Goal: Task Accomplishment & Management: Manage account settings

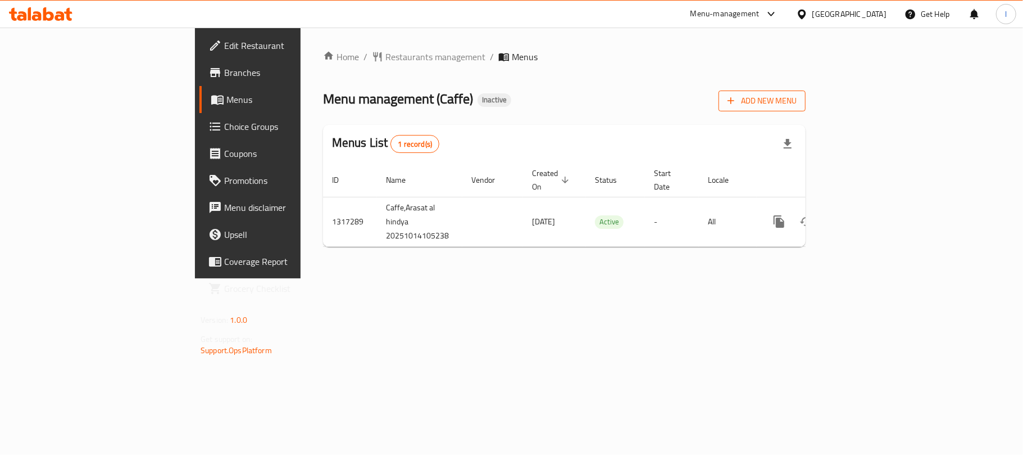
click at [797, 106] on span "Add New Menu" at bounding box center [762, 101] width 69 height 14
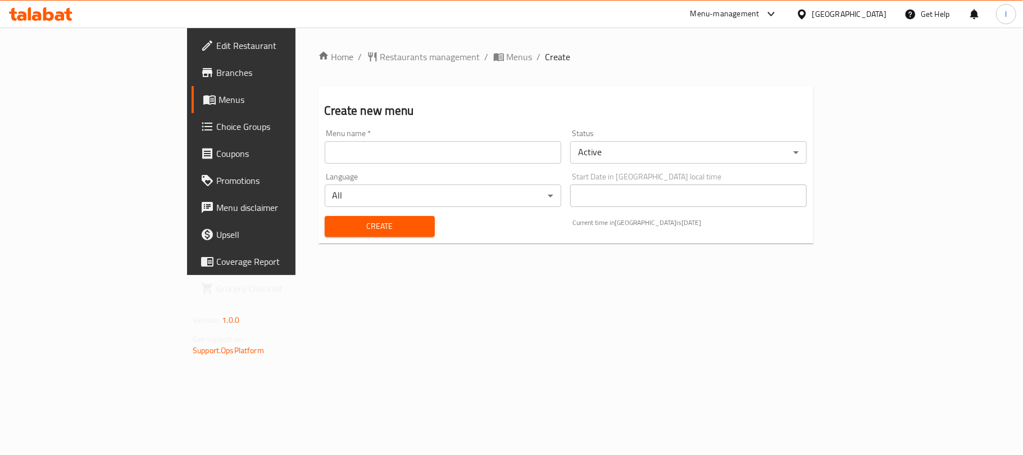
click at [375, 155] on input "text" at bounding box center [443, 152] width 237 height 22
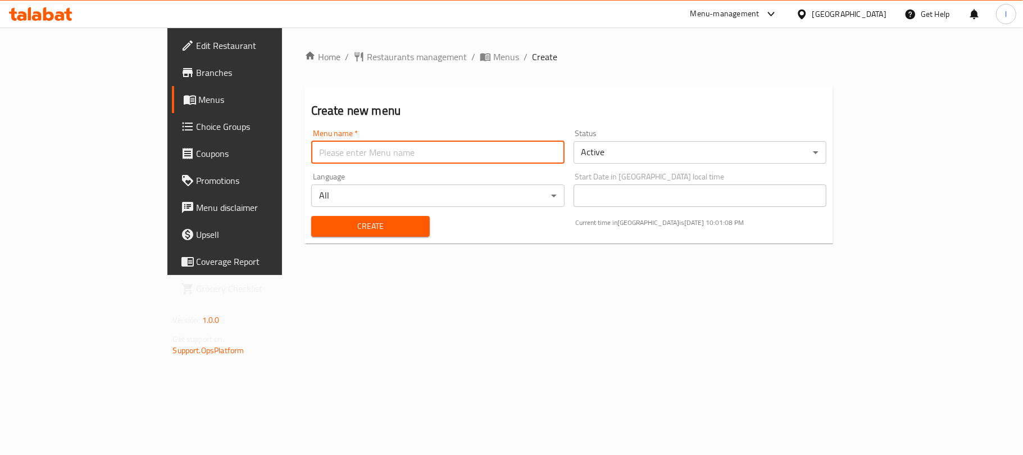
type input "Menu"
click at [320, 219] on span "Create" at bounding box center [370, 226] width 101 height 14
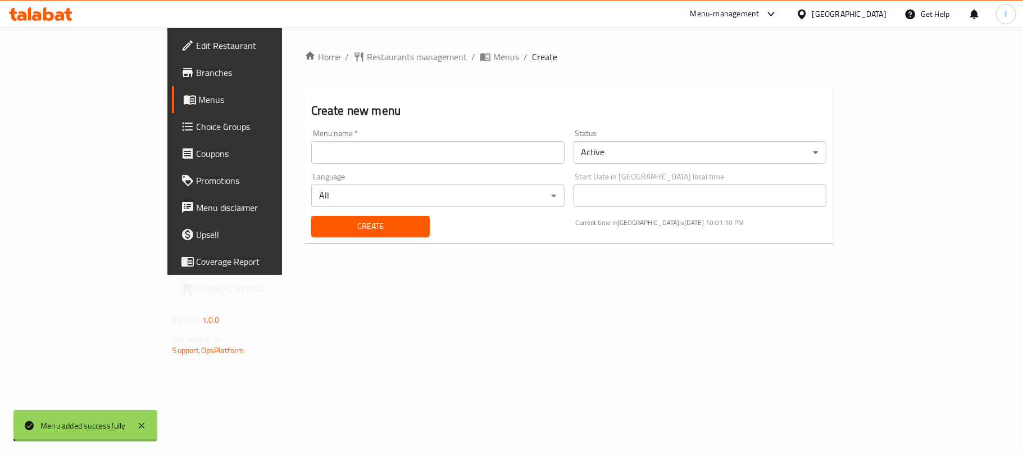
click at [493, 61] on span "Menus" at bounding box center [506, 56] width 26 height 13
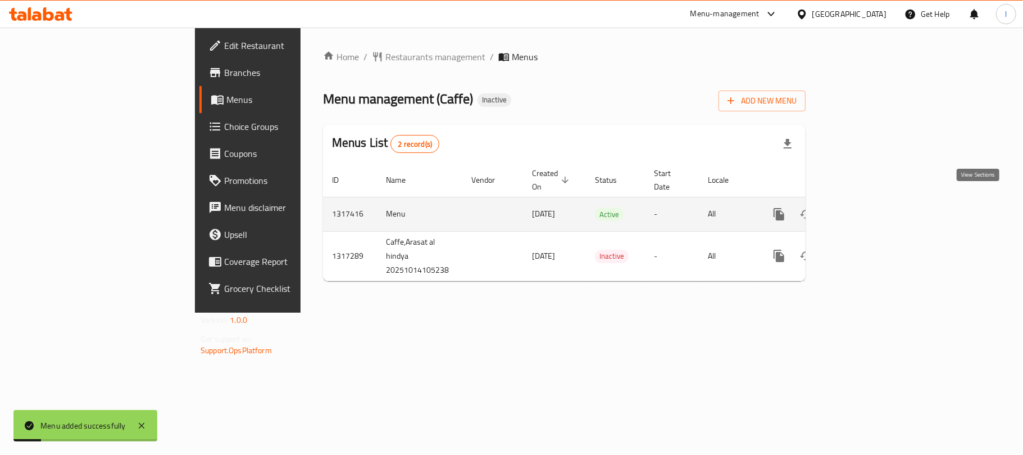
click at [867, 207] on icon "enhanced table" at bounding box center [860, 213] width 13 height 13
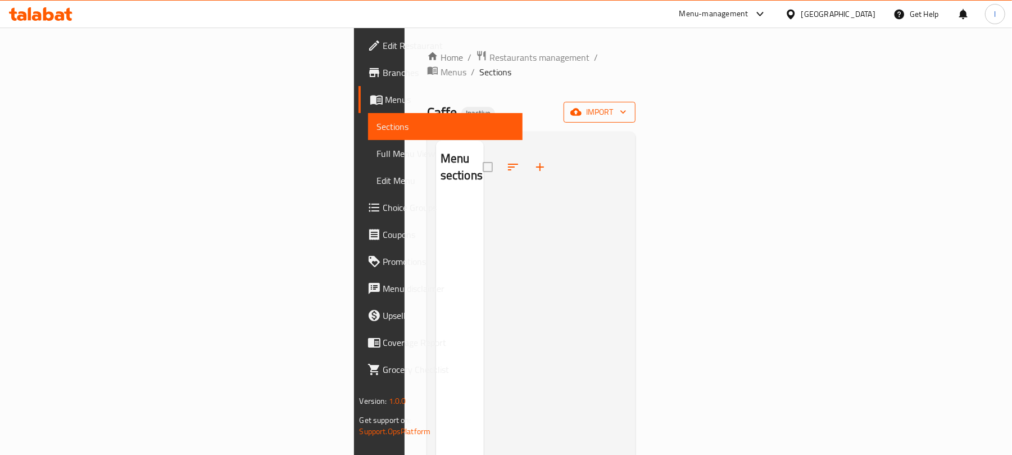
click at [627, 105] on span "import" at bounding box center [600, 112] width 54 height 14
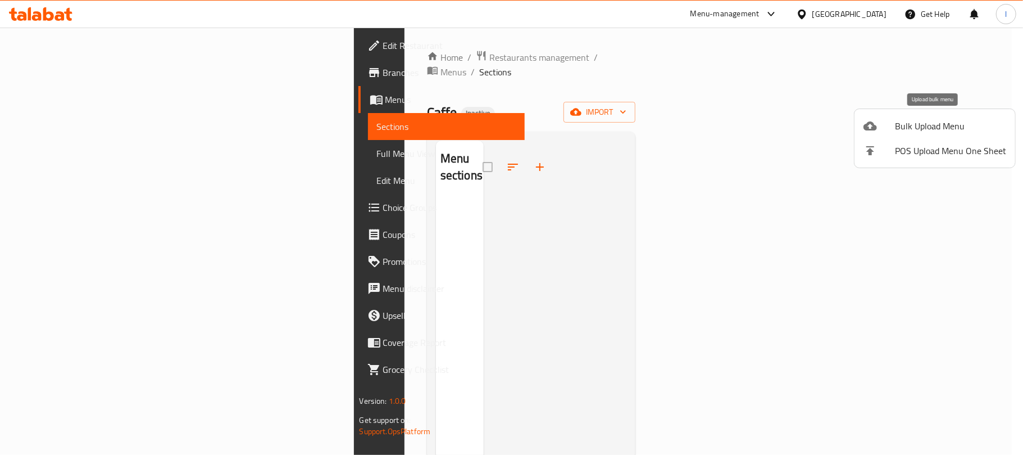
click at [937, 119] on span "Bulk Upload Menu" at bounding box center [950, 125] width 111 height 13
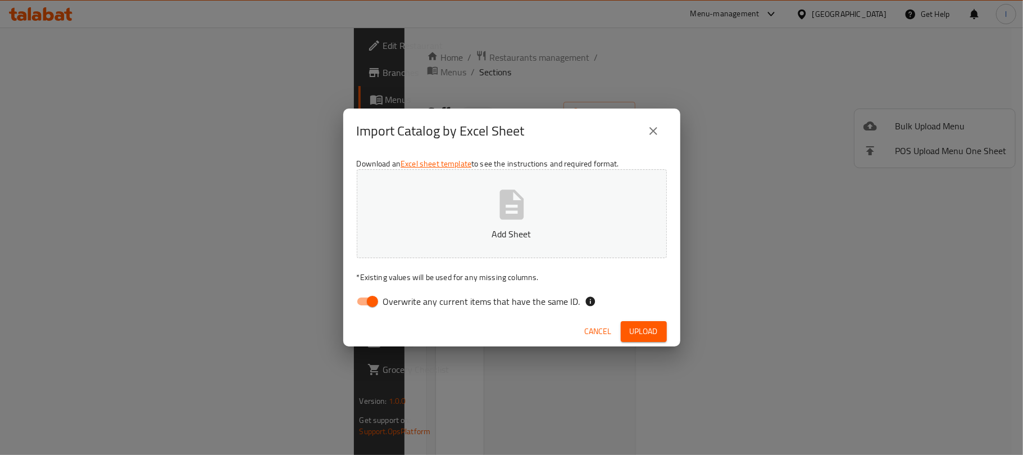
click at [363, 300] on input "Overwrite any current items that have the same ID." at bounding box center [373, 301] width 64 height 21
checkbox input "false"
click at [448, 214] on button "Add Sheet" at bounding box center [512, 213] width 310 height 89
click at [661, 336] on button "Upload" at bounding box center [644, 331] width 46 height 21
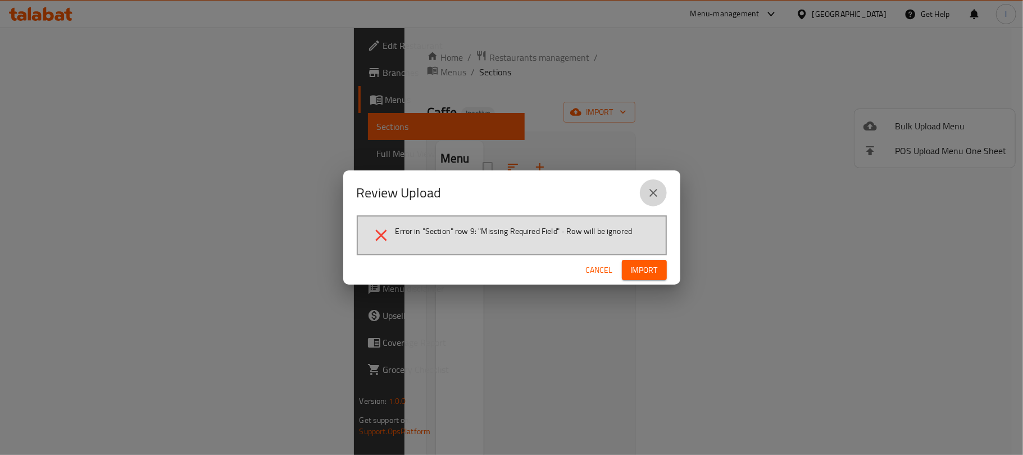
click at [652, 187] on icon "close" at bounding box center [653, 192] width 13 height 13
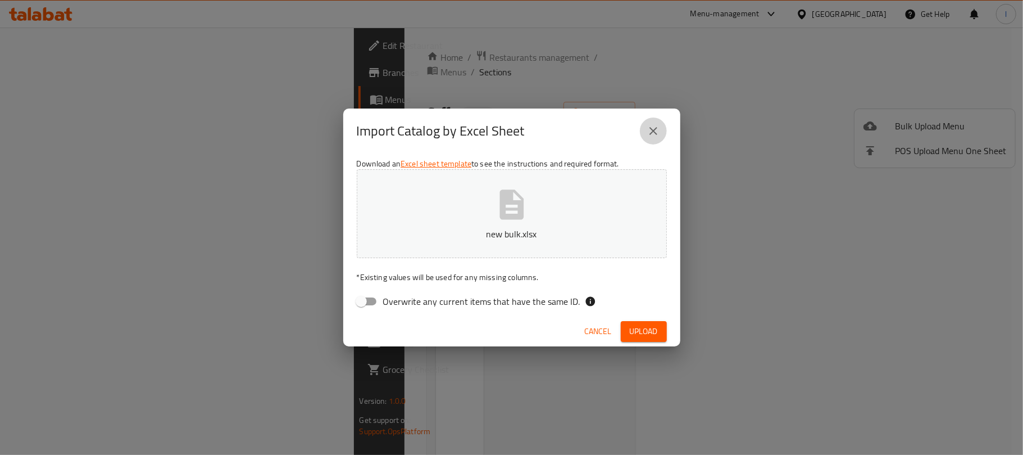
click at [657, 135] on icon "close" at bounding box center [653, 130] width 13 height 13
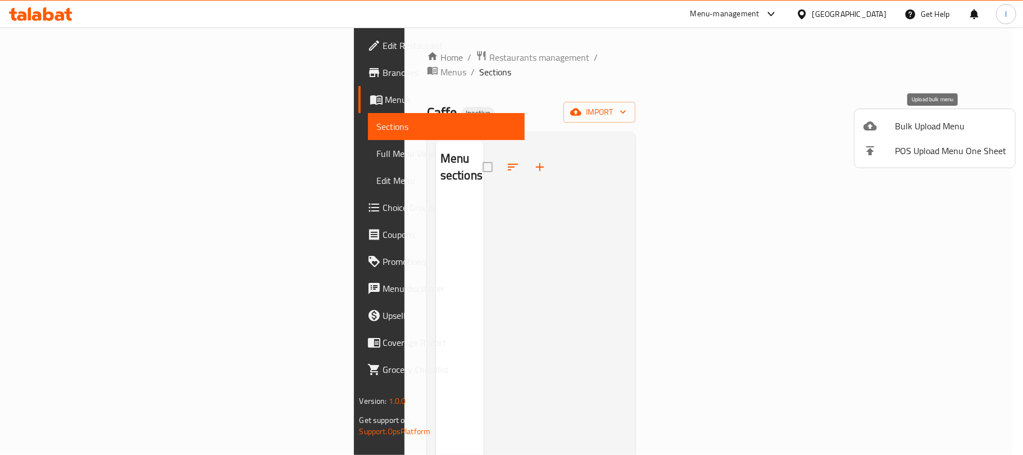
click at [897, 115] on li "Bulk Upload Menu" at bounding box center [935, 126] width 161 height 25
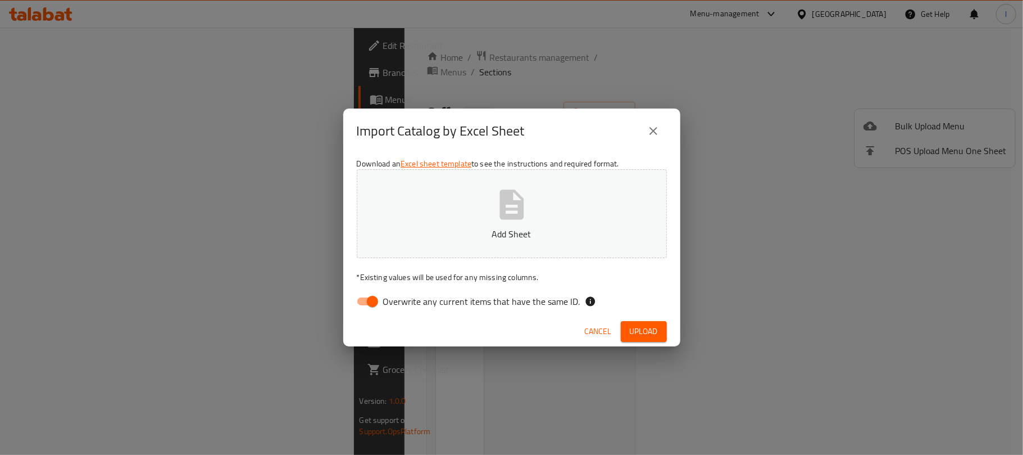
click at [361, 299] on input "Overwrite any current items that have the same ID." at bounding box center [373, 301] width 64 height 21
checkbox input "false"
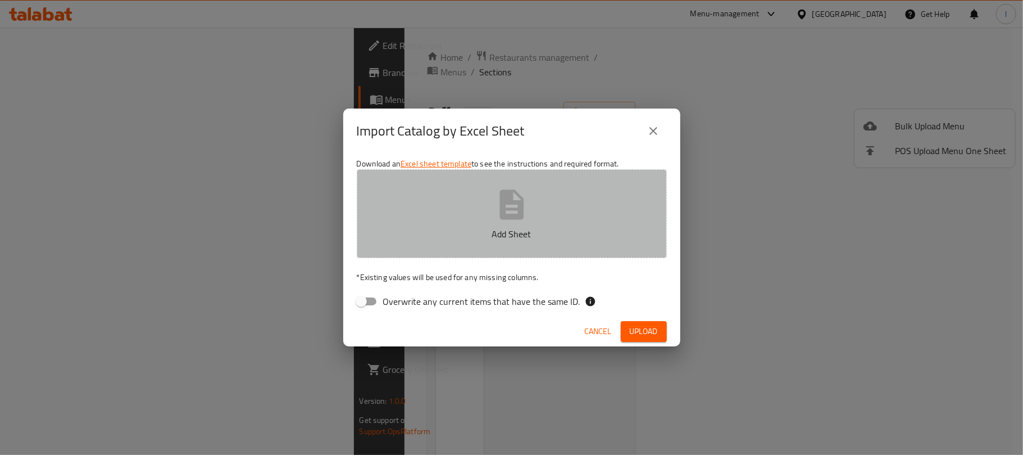
click at [454, 230] on p "Add Sheet" at bounding box center [511, 233] width 275 height 13
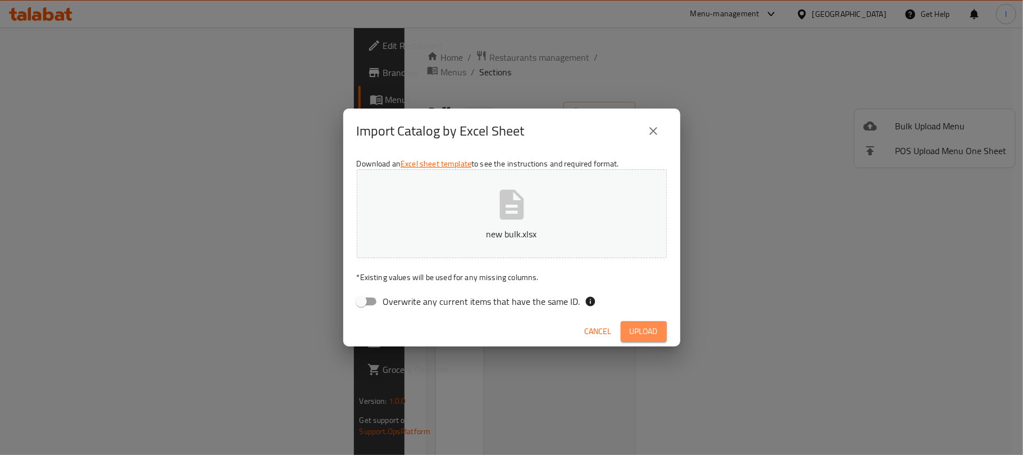
click at [653, 331] on span "Upload" at bounding box center [644, 331] width 28 height 14
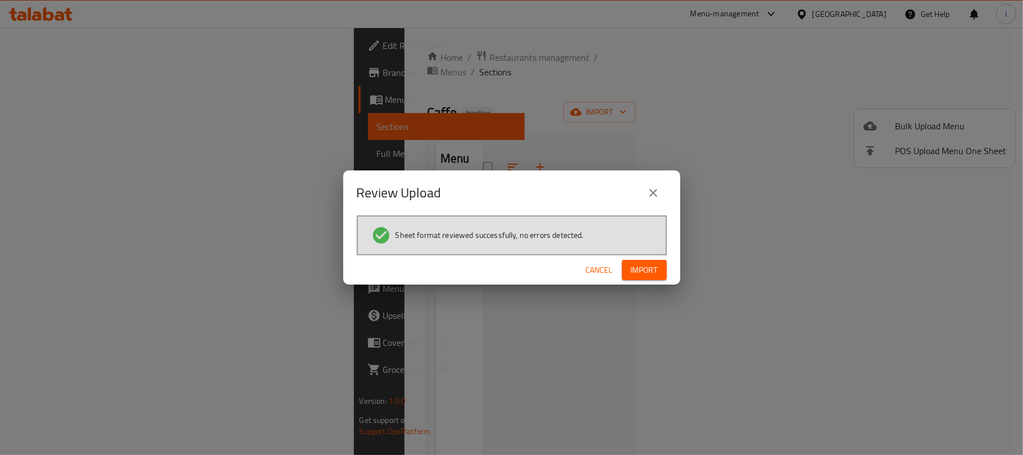
click at [636, 274] on span "Import" at bounding box center [644, 270] width 27 height 14
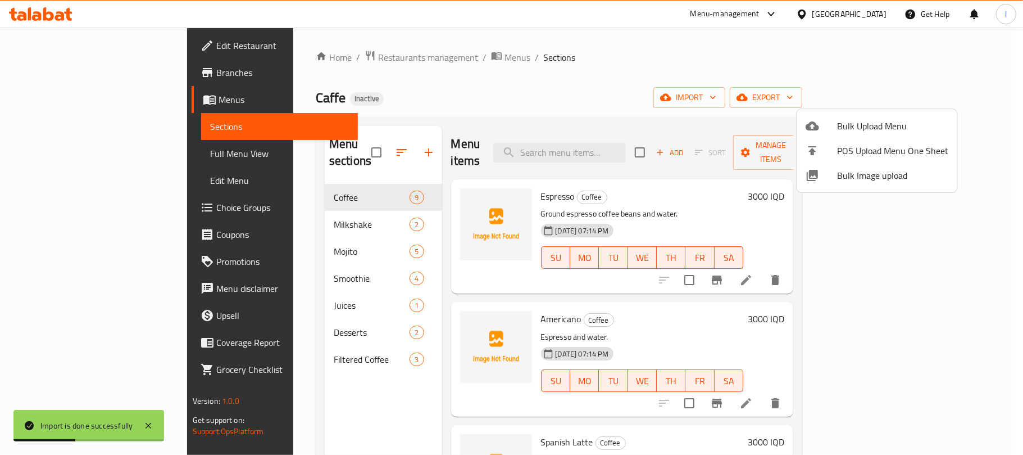
click at [563, 84] on div at bounding box center [511, 227] width 1023 height 455
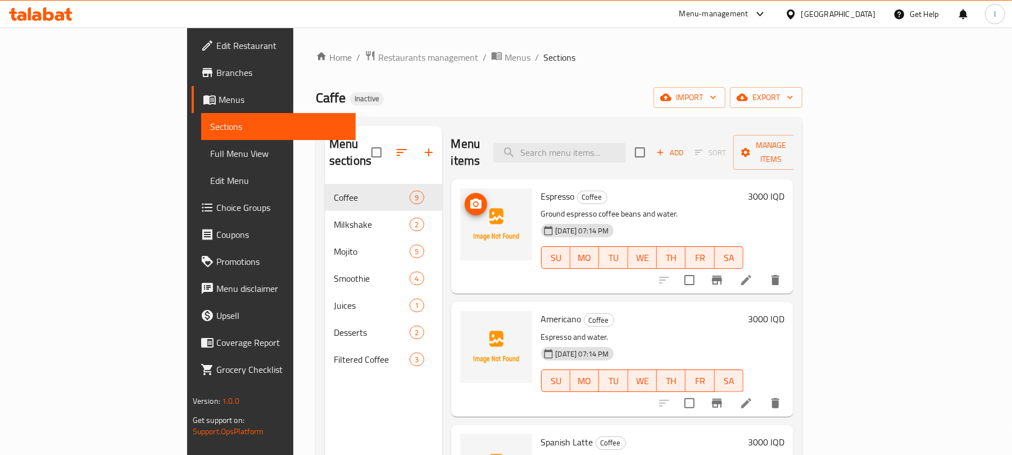
click at [460, 189] on img at bounding box center [496, 224] width 72 height 72
click at [469, 197] on icon "upload picture" at bounding box center [475, 203] width 13 height 13
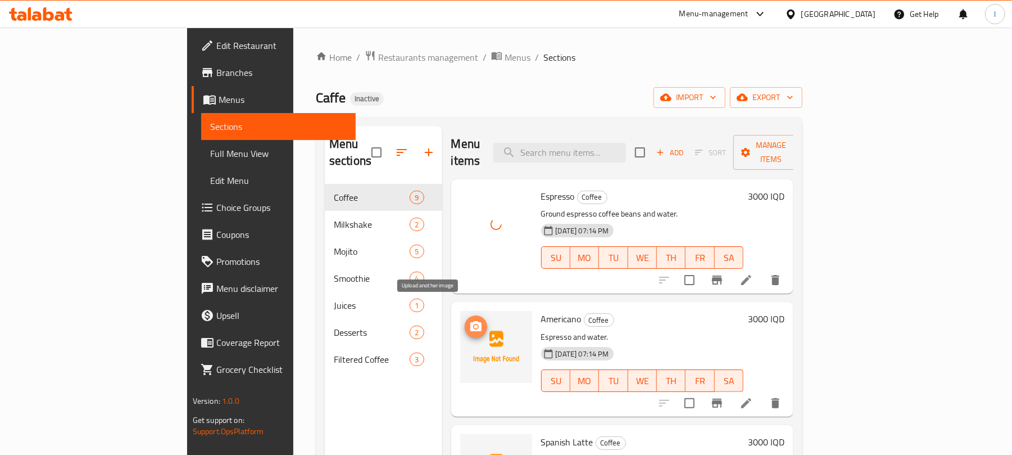
click at [470, 321] on icon "upload picture" at bounding box center [475, 326] width 11 height 10
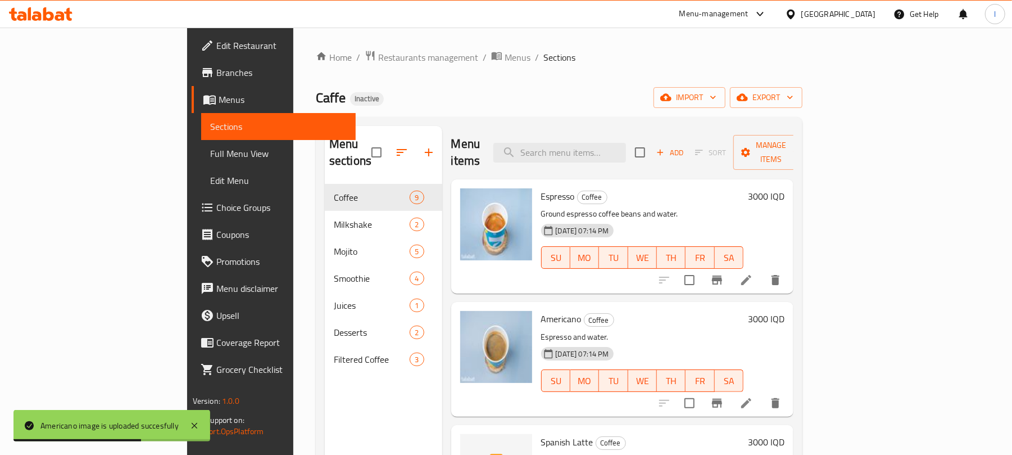
click at [201, 145] on link "Full Menu View" at bounding box center [278, 153] width 155 height 27
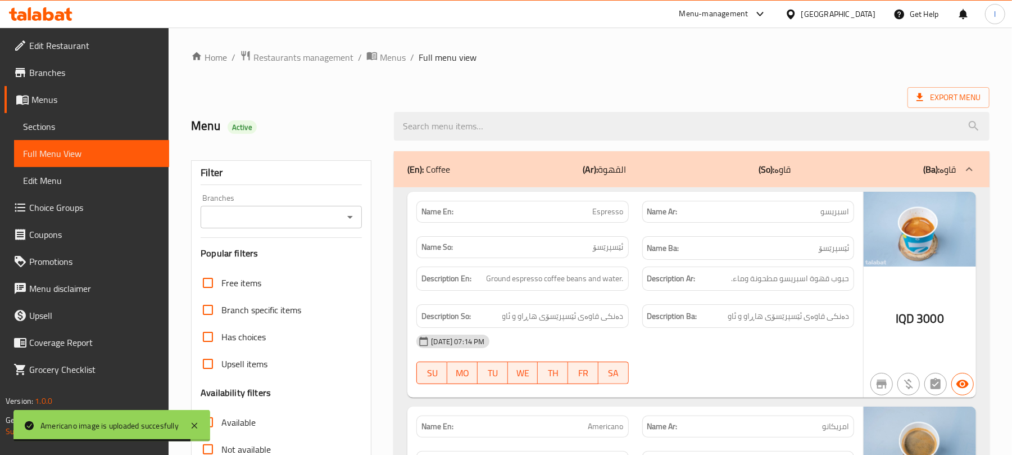
click at [351, 218] on icon "Open" at bounding box center [350, 217] width 6 height 3
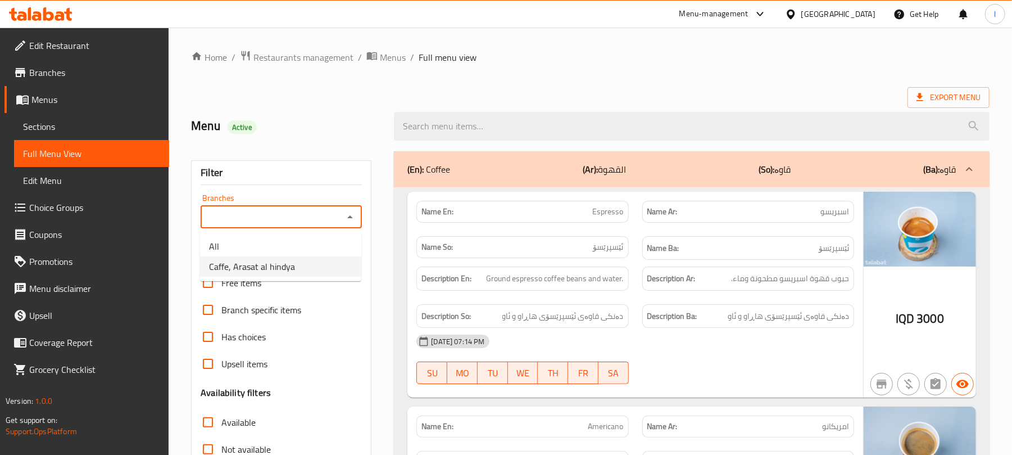
click at [297, 264] on li "Caffe, Arasat al hindya" at bounding box center [280, 266] width 161 height 20
type input "Caffe, Arasat al hindya"
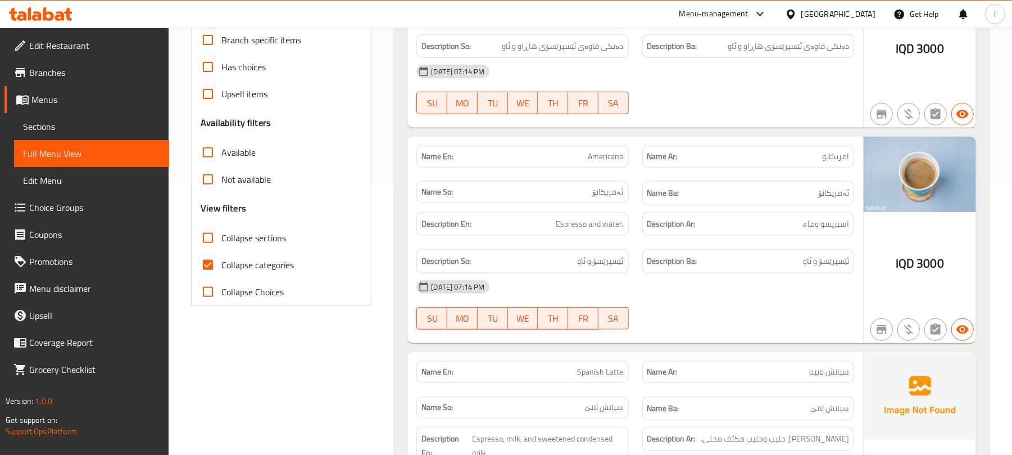
scroll to position [275, 0]
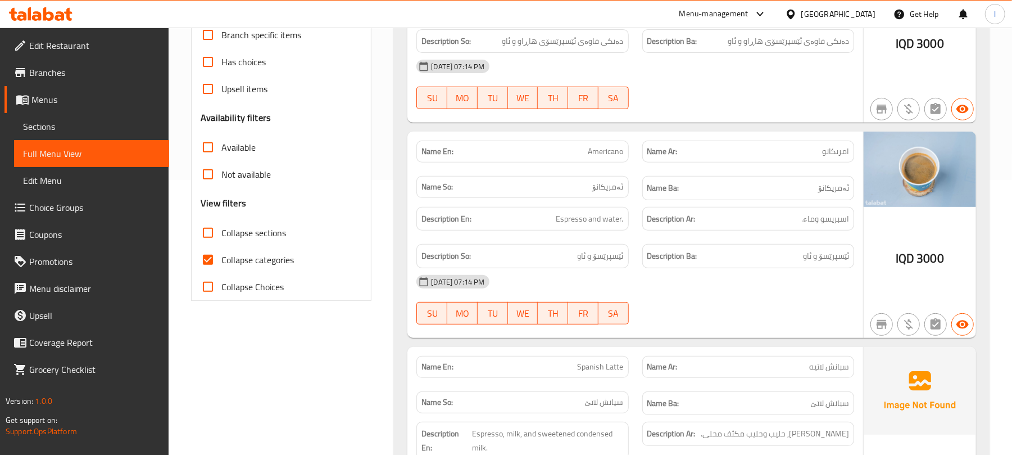
click at [214, 259] on input "Collapse categories" at bounding box center [207, 259] width 27 height 27
checkbox input "false"
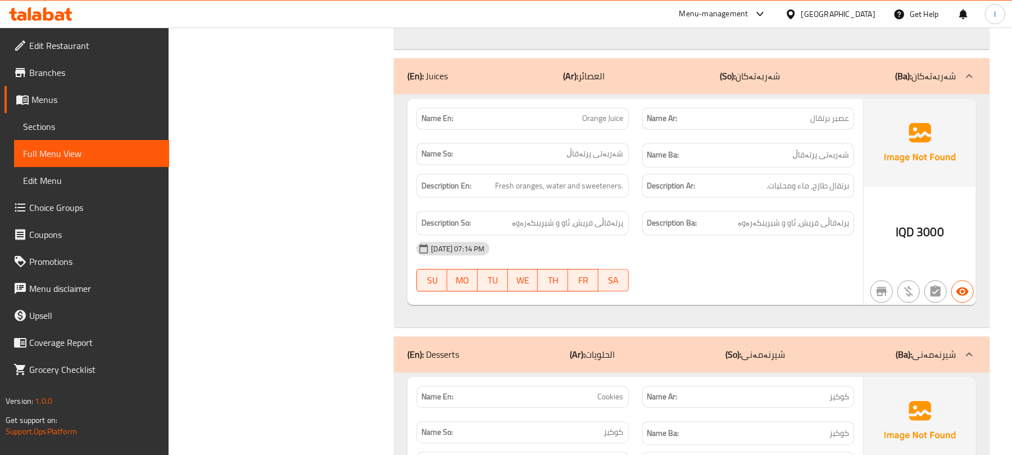
scroll to position [5043, 0]
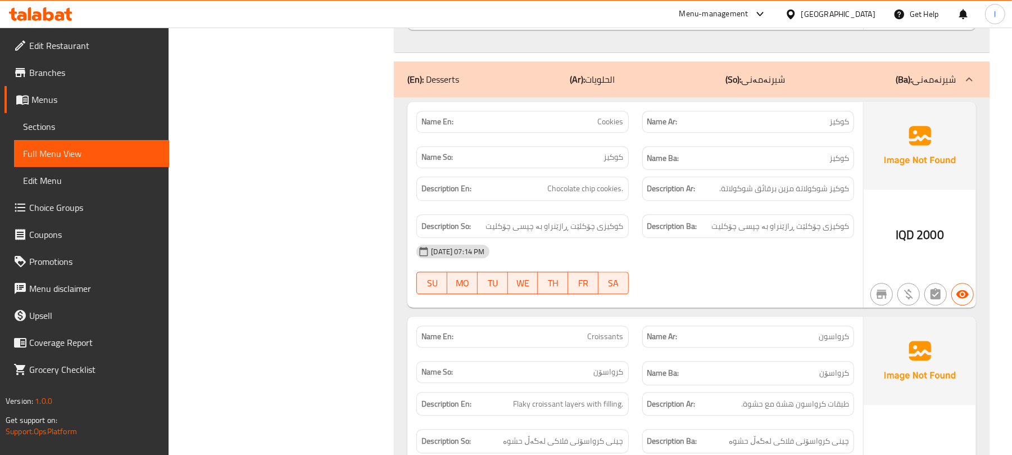
click at [607, 117] on span "Cookies" at bounding box center [611, 122] width 26 height 12
copy span "Cookies"
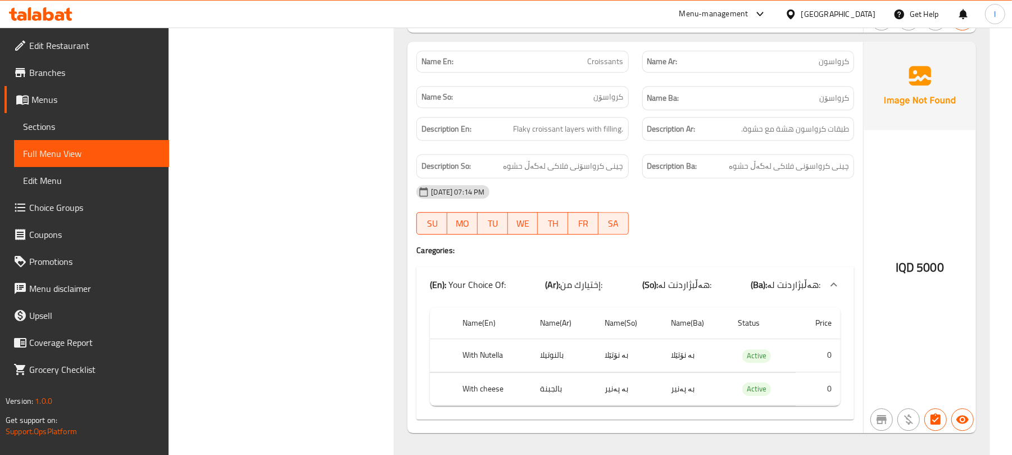
scroll to position [5592, 0]
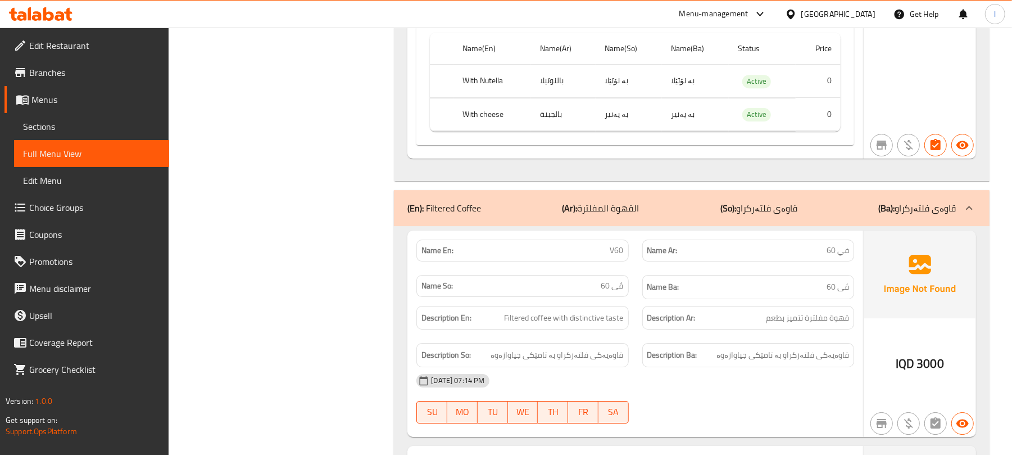
click at [808, 311] on span "قهوة مفلترة تتميز بطعم" at bounding box center [807, 318] width 83 height 14
copy span "قهوة مفلترة تتميز بطعم"
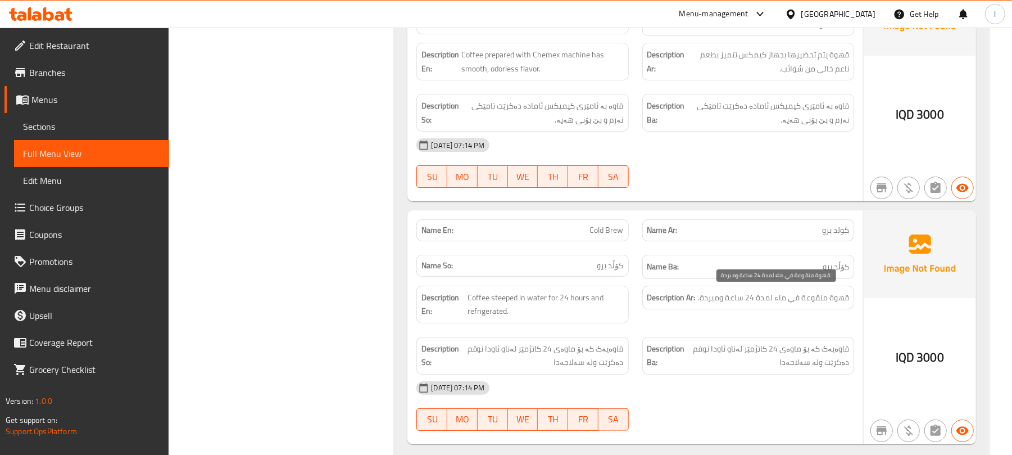
scroll to position [6103, 0]
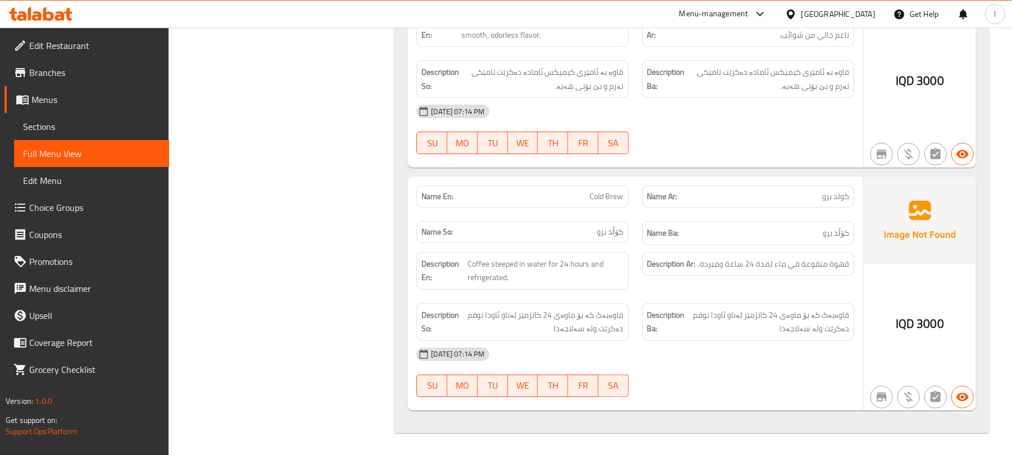
click at [46, 133] on span "Sections" at bounding box center [91, 126] width 137 height 13
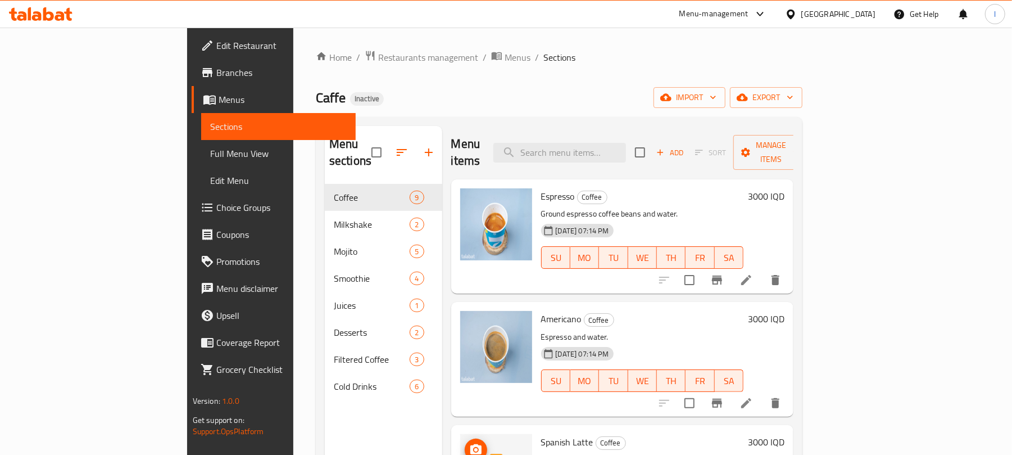
click at [465, 438] on button "upload picture" at bounding box center [476, 449] width 22 height 22
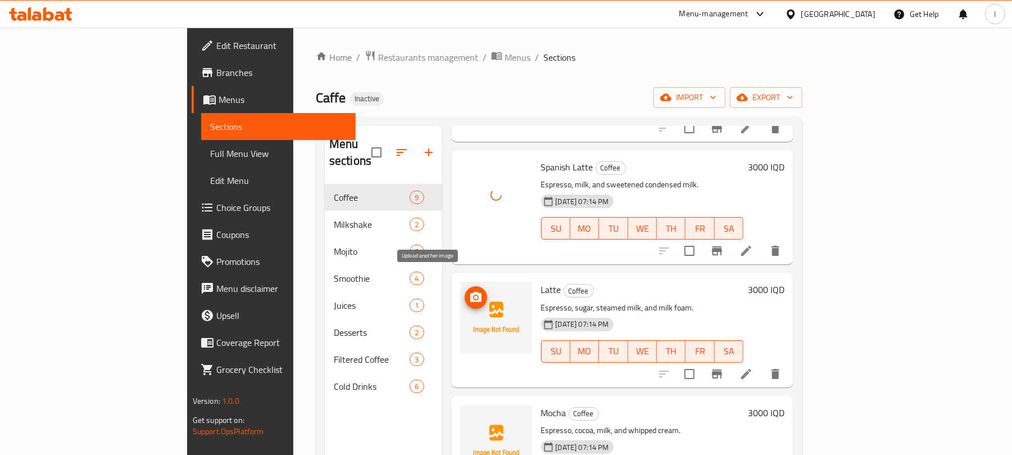
click at [474, 296] on circle "upload picture" at bounding box center [475, 297] width 3 height 3
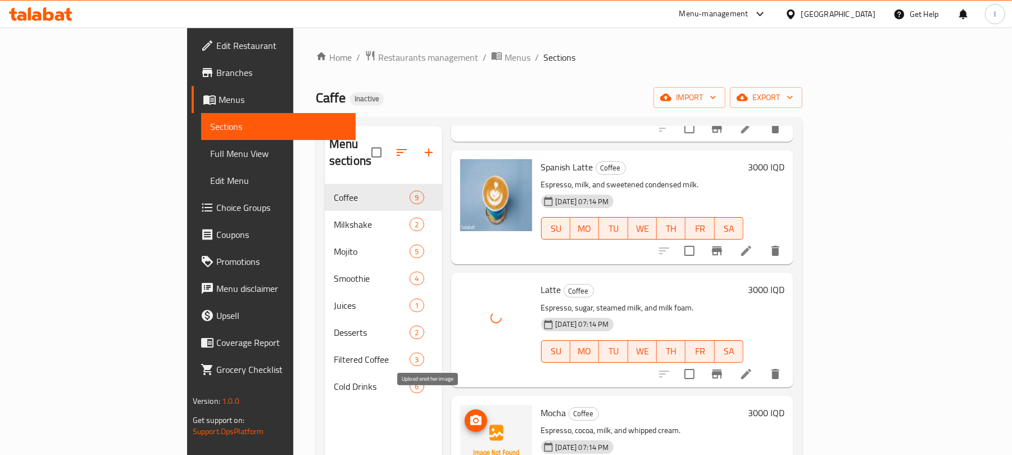
click at [465, 414] on span "upload picture" at bounding box center [476, 420] width 22 height 13
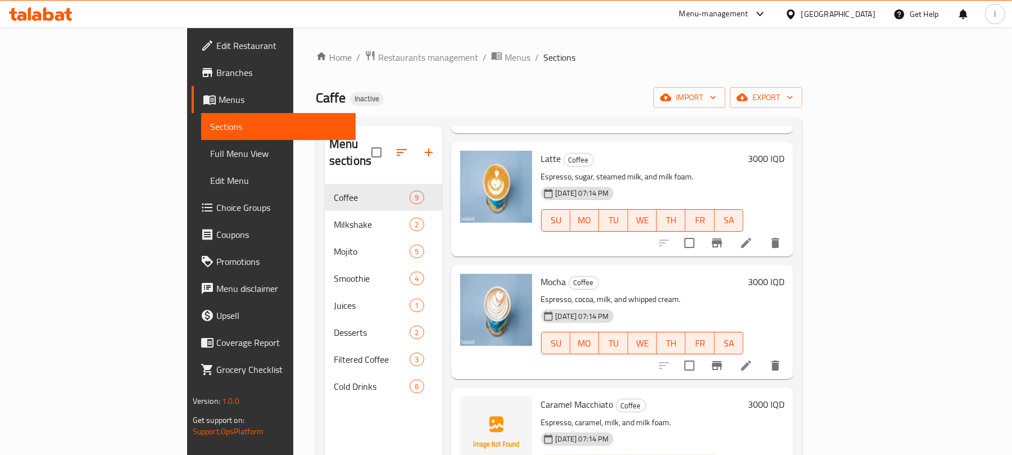
scroll to position [403, 0]
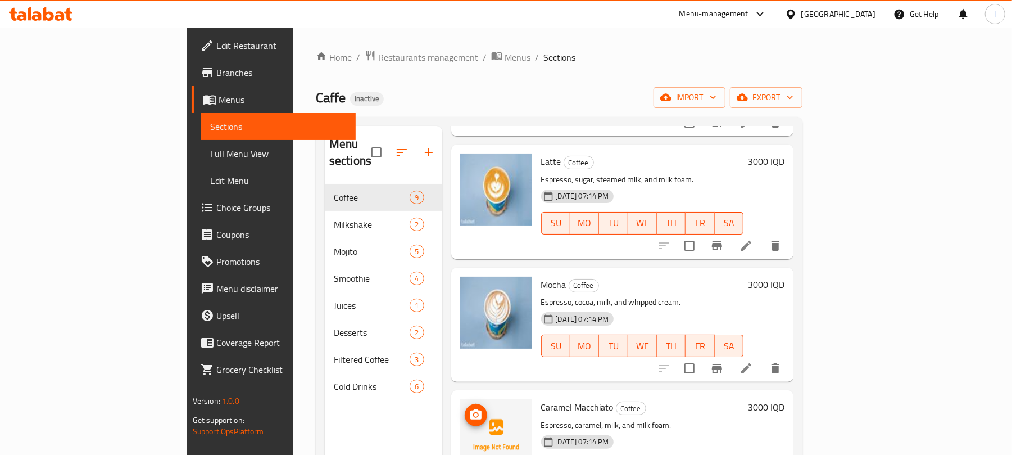
click at [470, 409] on icon "upload picture" at bounding box center [475, 414] width 11 height 10
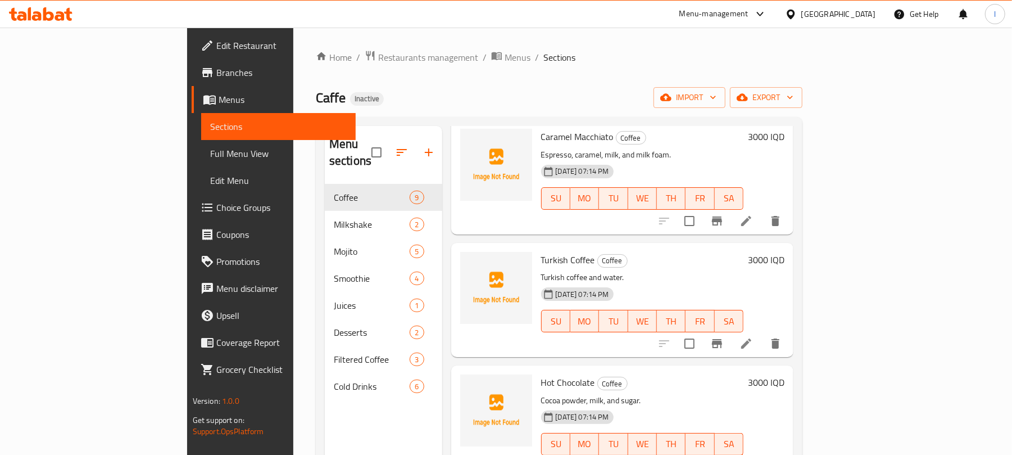
scroll to position [678, 0]
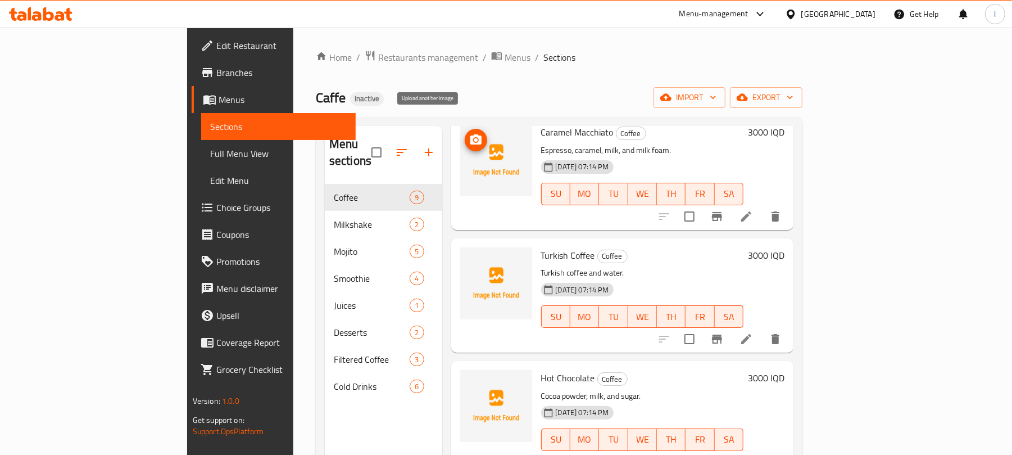
click at [469, 133] on icon "upload picture" at bounding box center [475, 139] width 13 height 13
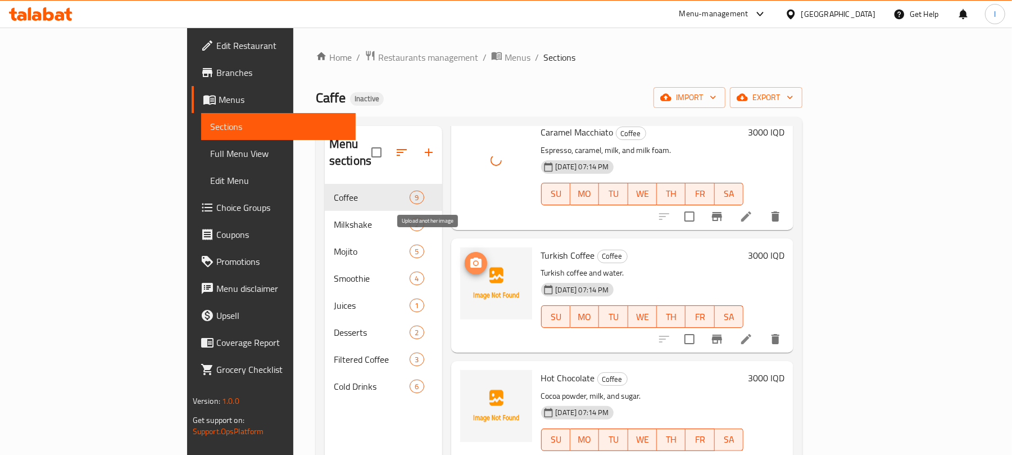
click at [465, 256] on span "upload picture" at bounding box center [476, 262] width 22 height 13
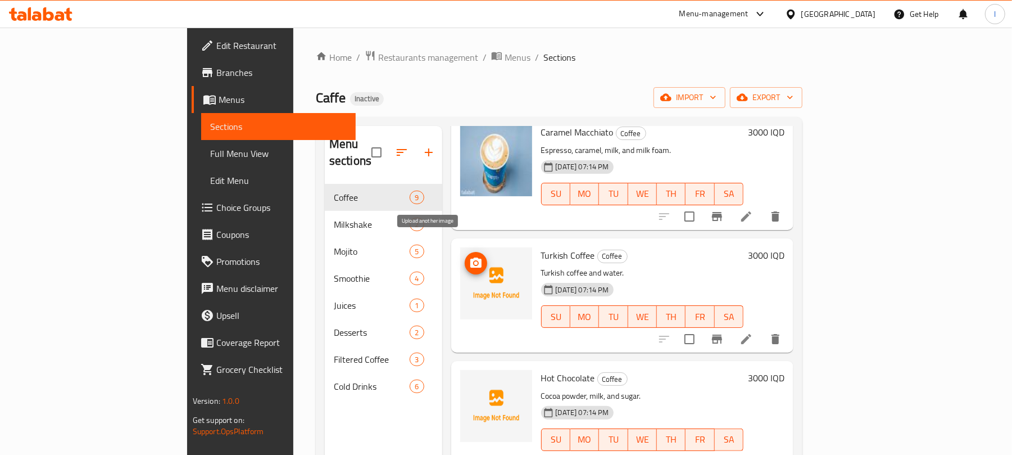
click at [465, 253] on button "upload picture" at bounding box center [476, 263] width 22 height 22
click at [470, 257] on icon "upload picture" at bounding box center [475, 262] width 11 height 10
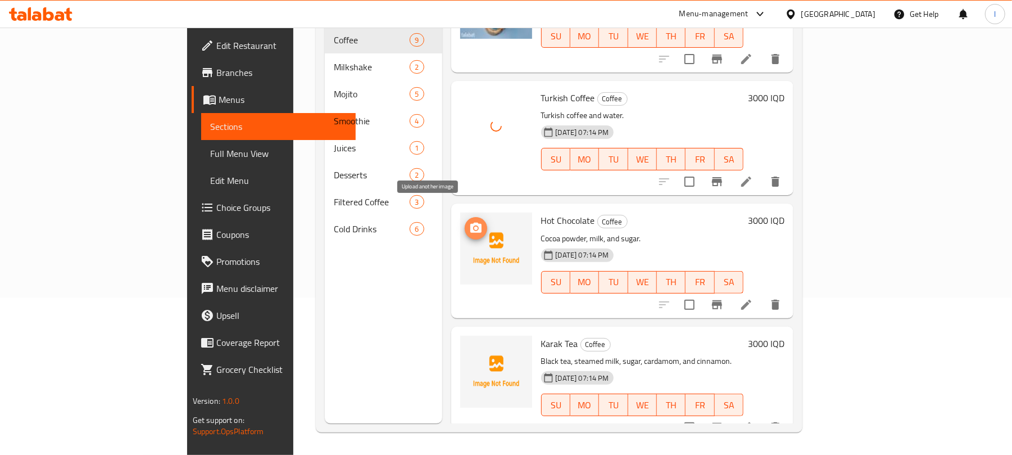
click at [469, 221] on icon "upload picture" at bounding box center [475, 227] width 13 height 13
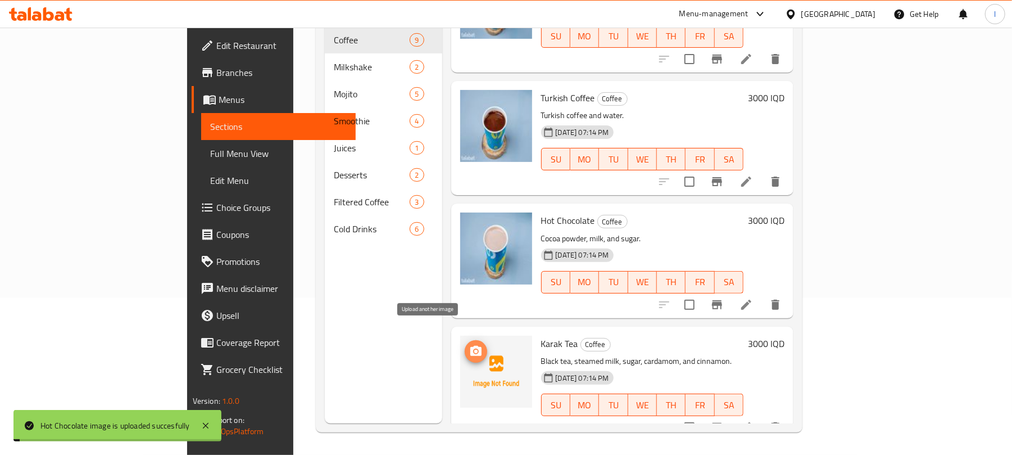
click at [470, 346] on icon "upload picture" at bounding box center [475, 351] width 11 height 10
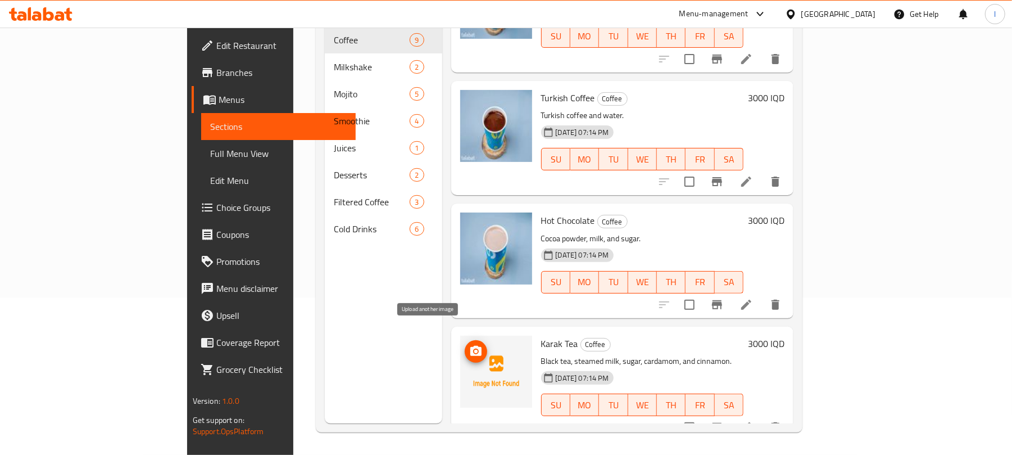
click at [465, 340] on button "upload picture" at bounding box center [476, 351] width 22 height 22
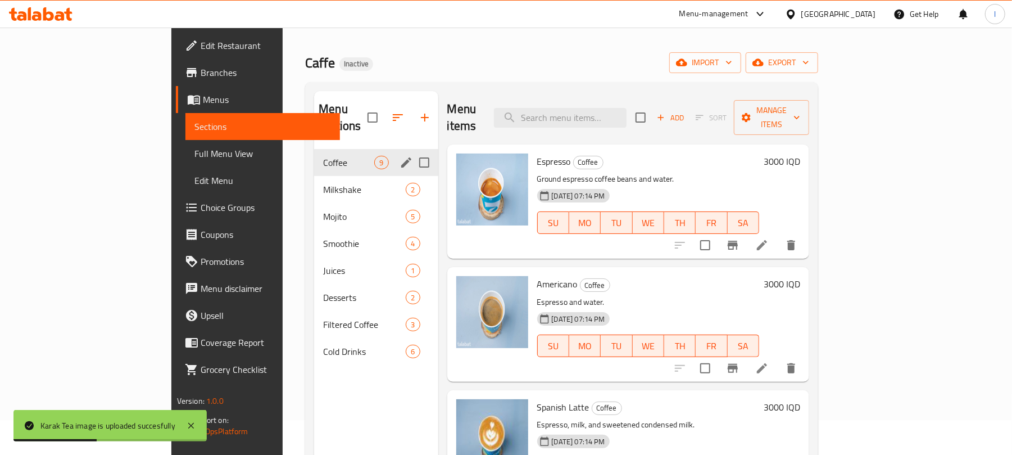
scroll to position [0, 0]
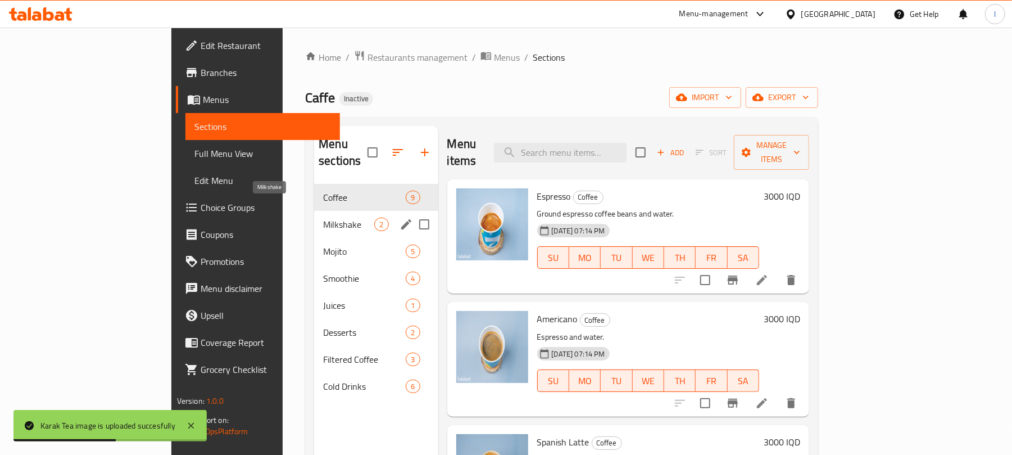
click at [323, 217] on span "Milkshake" at bounding box center [348, 223] width 51 height 13
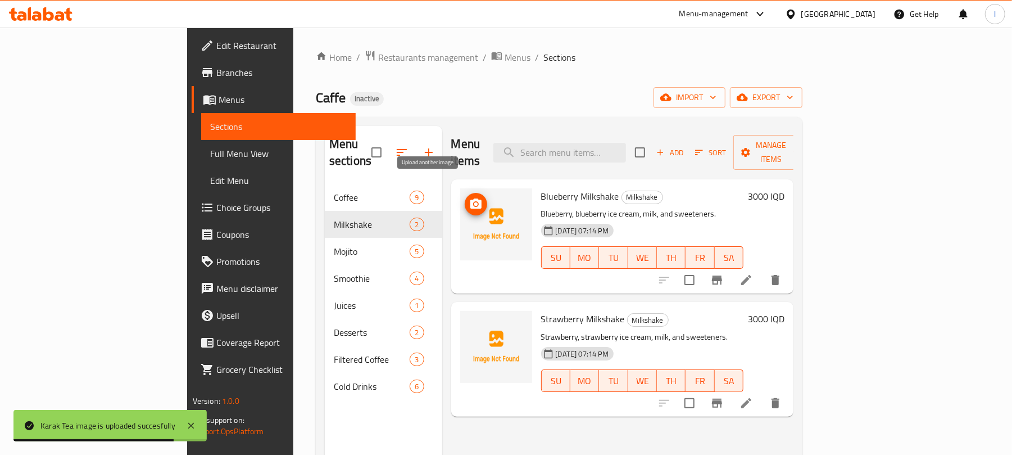
click at [470, 198] on icon "upload picture" at bounding box center [475, 203] width 11 height 10
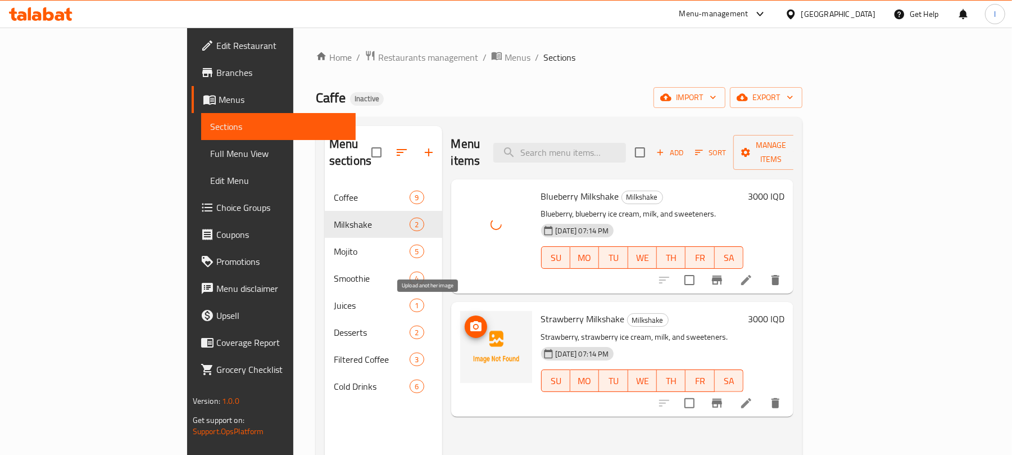
click at [469, 320] on icon "upload picture" at bounding box center [475, 326] width 13 height 13
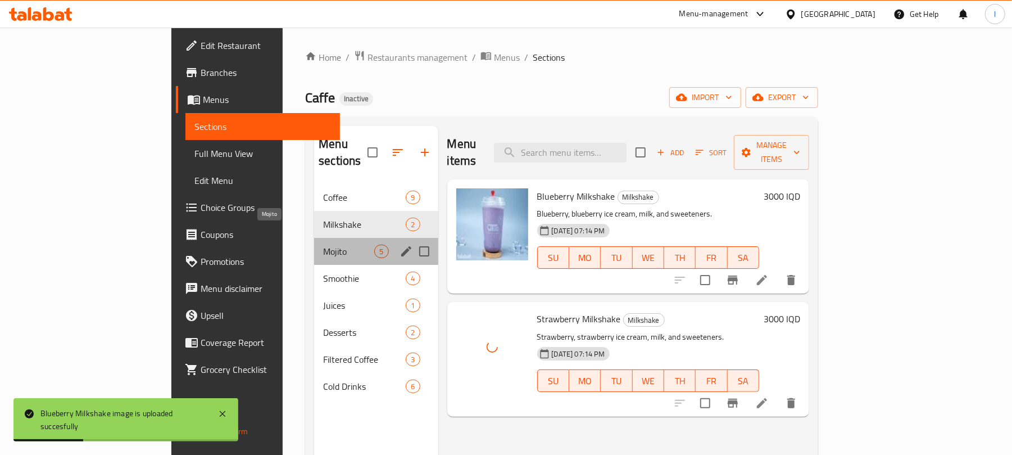
click at [323, 244] on span "Mojito" at bounding box center [348, 250] width 51 height 13
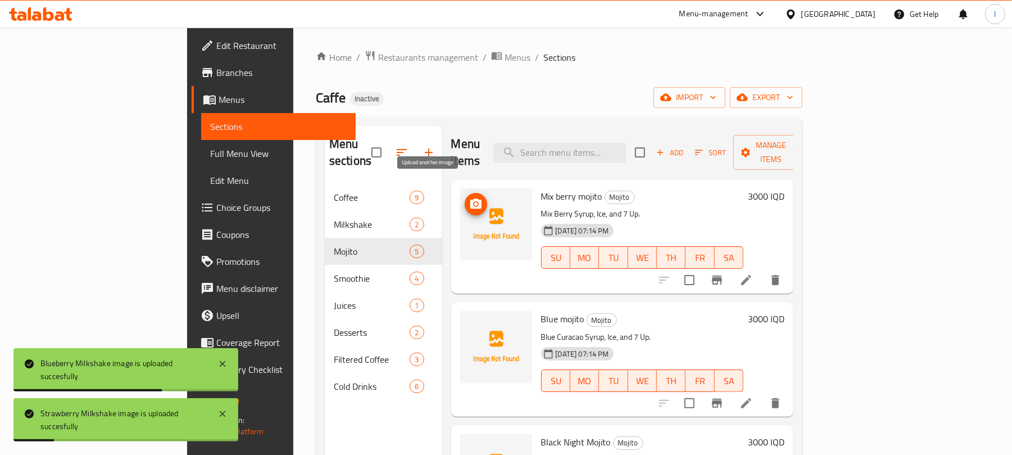
click at [469, 197] on icon "upload picture" at bounding box center [475, 203] width 13 height 13
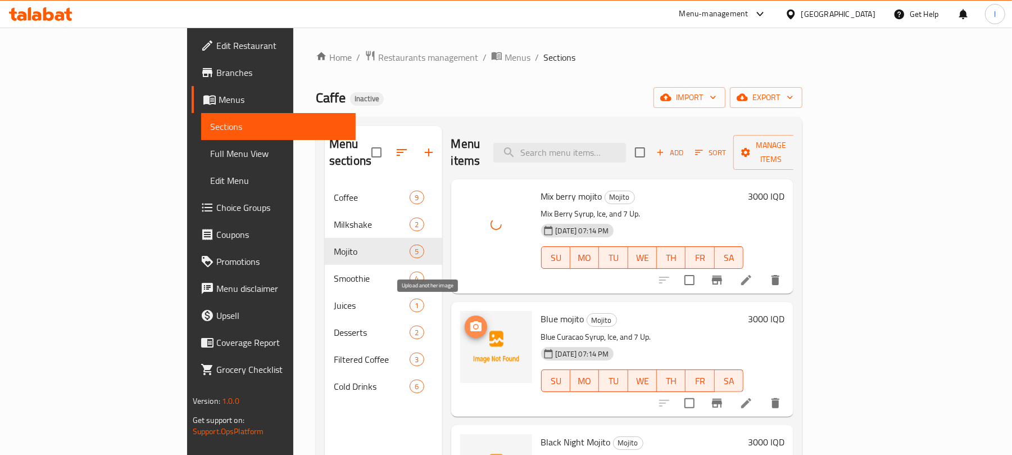
click at [470, 321] on icon "upload picture" at bounding box center [475, 326] width 11 height 10
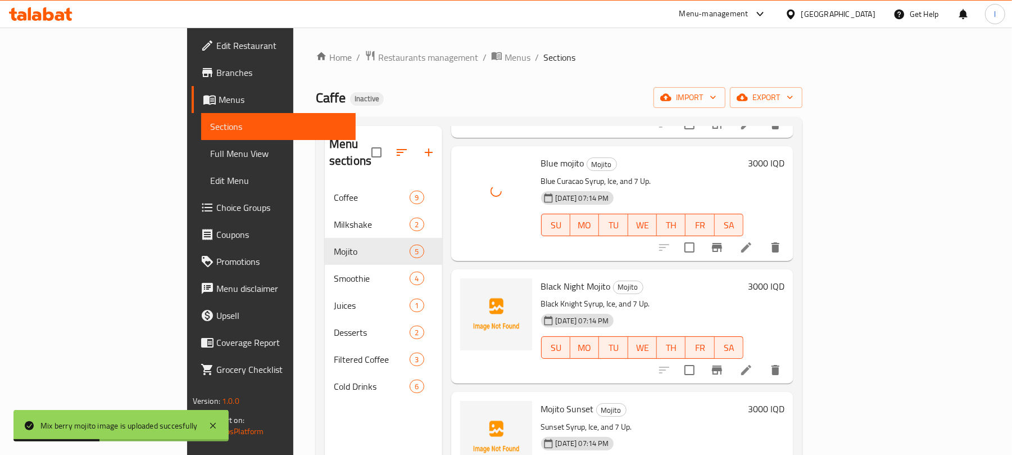
scroll to position [187, 0]
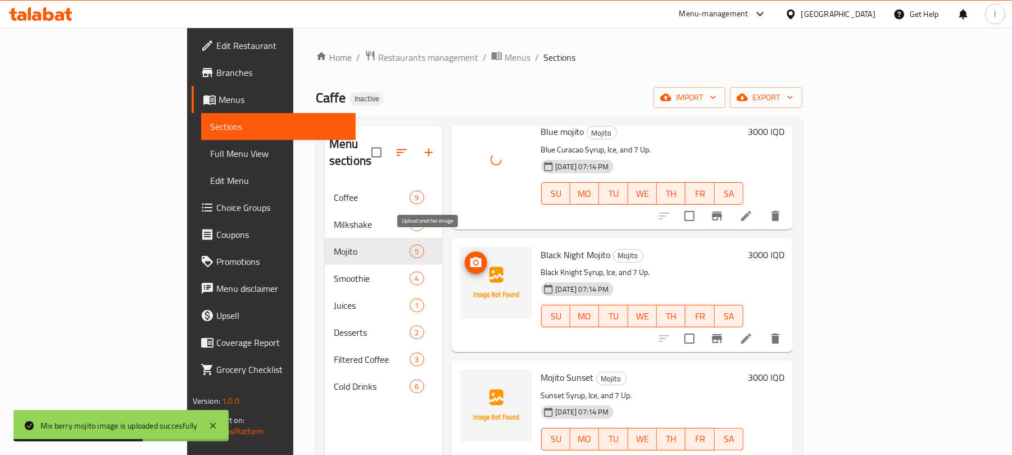
click at [470, 257] on icon "upload picture" at bounding box center [475, 262] width 11 height 10
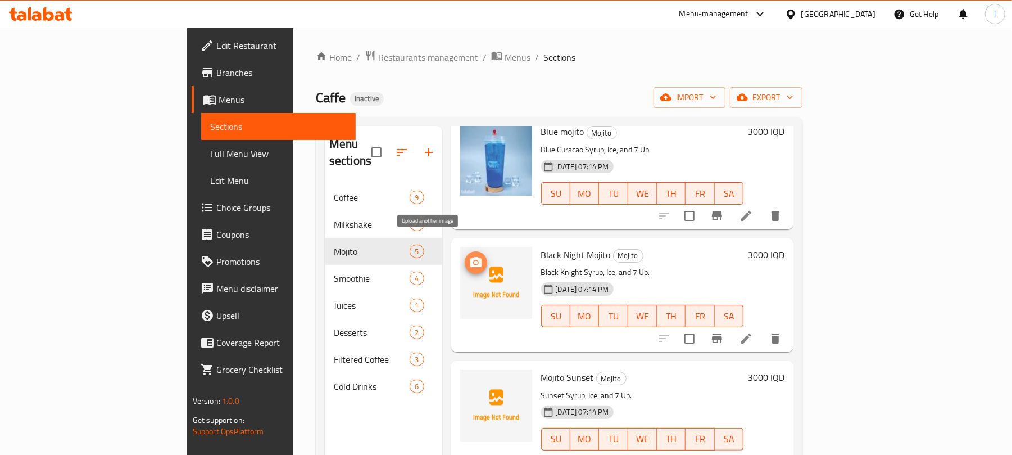
click at [470, 257] on icon "upload picture" at bounding box center [475, 262] width 11 height 10
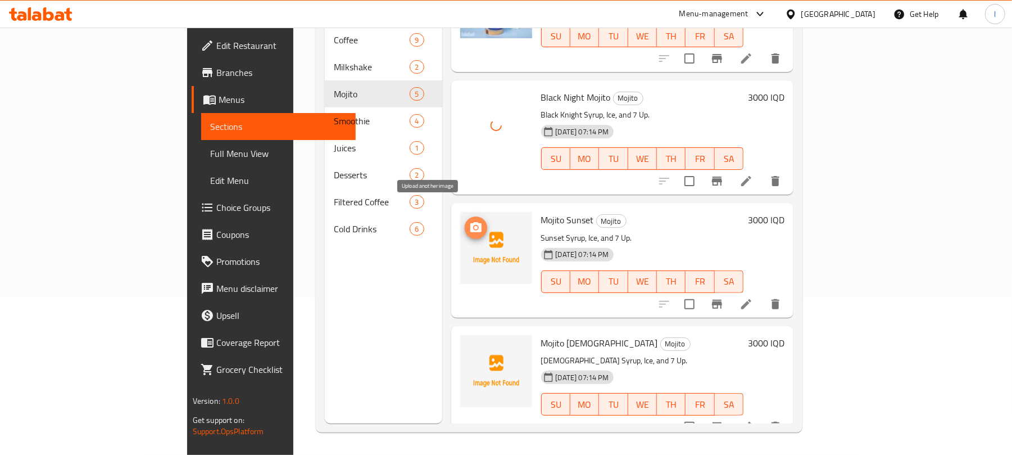
click at [470, 222] on icon "upload picture" at bounding box center [475, 227] width 11 height 10
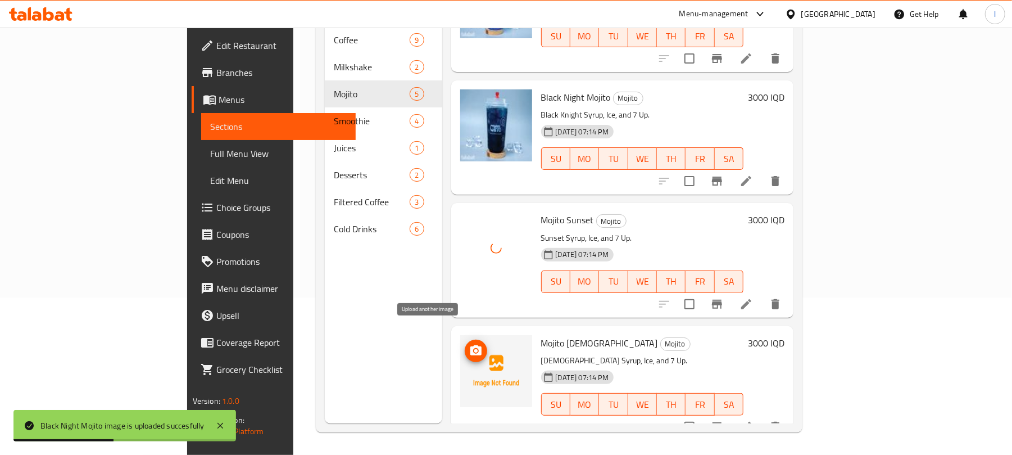
click at [474, 349] on circle "upload picture" at bounding box center [475, 350] width 3 height 3
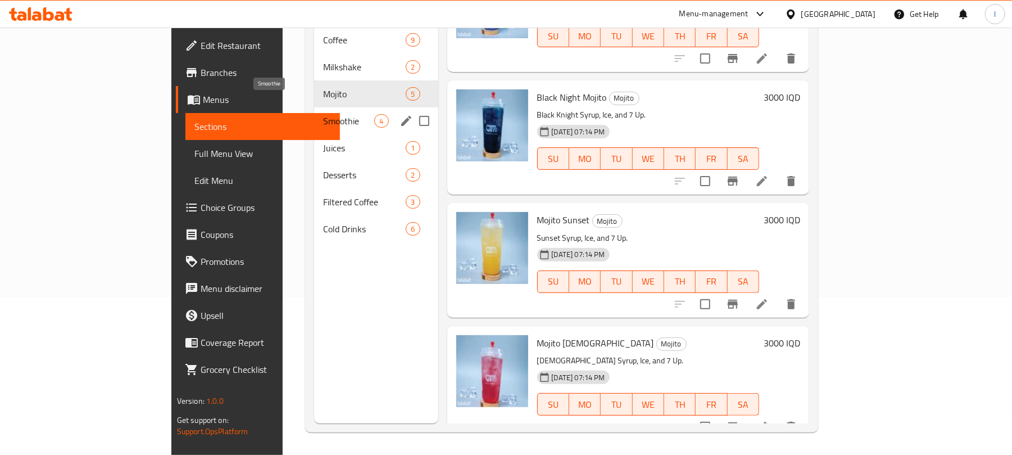
click at [323, 114] on span "Smoothie" at bounding box center [348, 120] width 51 height 13
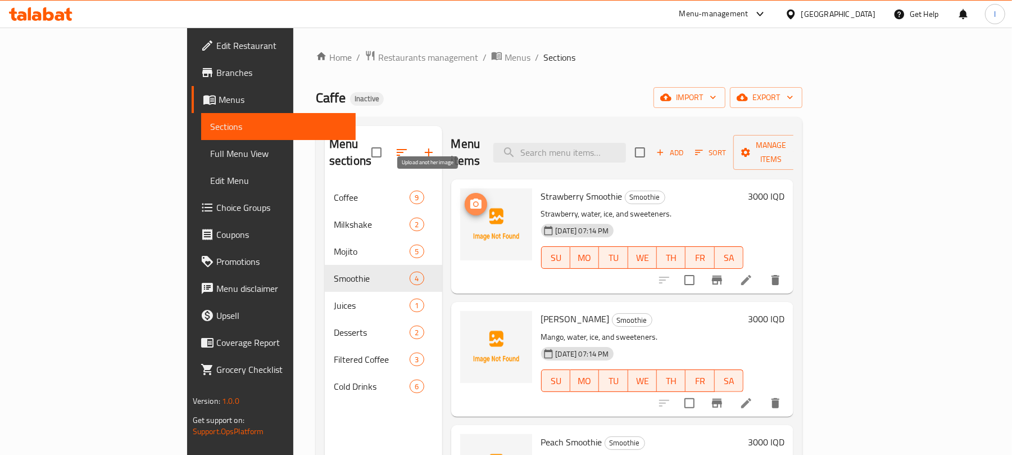
click at [469, 197] on icon "upload picture" at bounding box center [475, 203] width 13 height 13
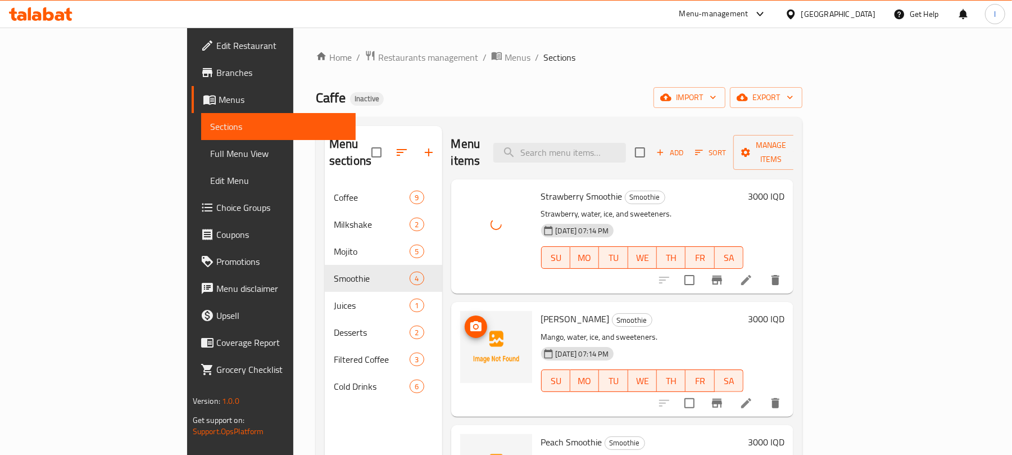
click at [469, 320] on icon "upload picture" at bounding box center [475, 326] width 13 height 13
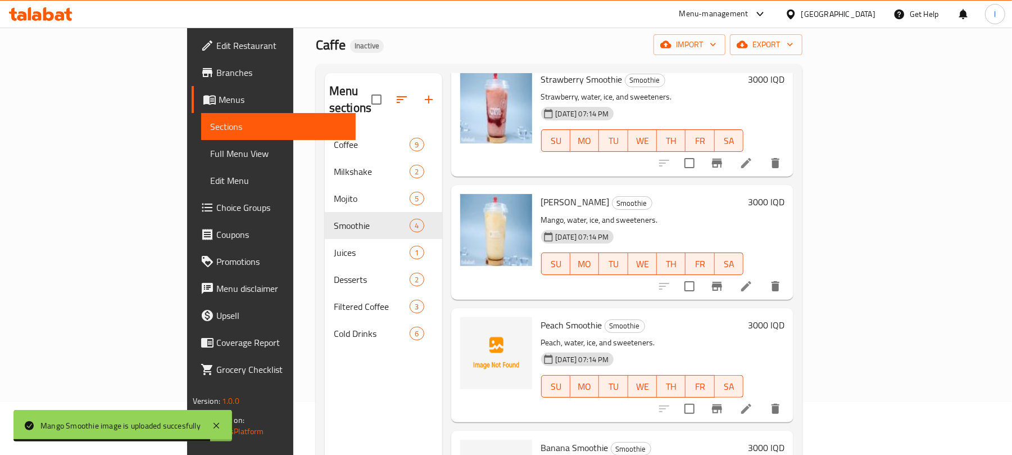
scroll to position [158, 0]
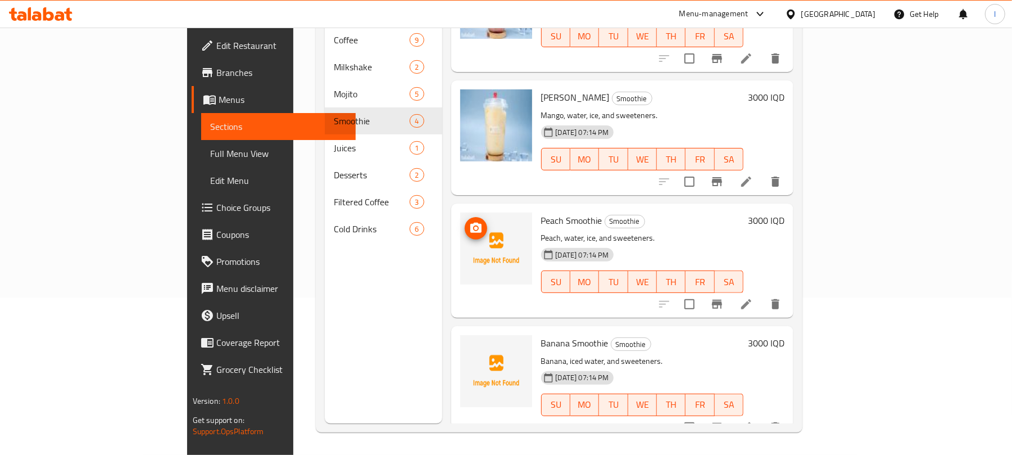
click at [469, 221] on icon "upload picture" at bounding box center [475, 227] width 13 height 13
click at [469, 344] on icon "upload picture" at bounding box center [475, 350] width 13 height 13
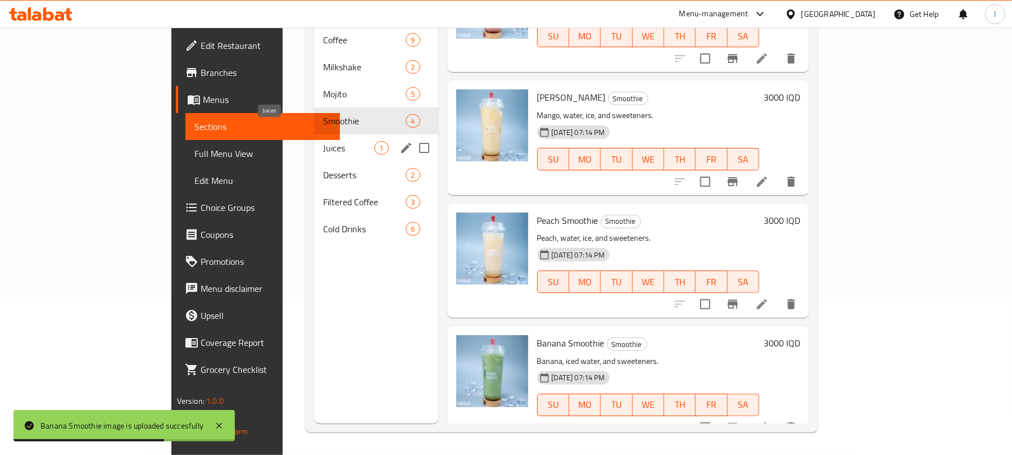
click at [323, 141] on span "Juices" at bounding box center [348, 147] width 51 height 13
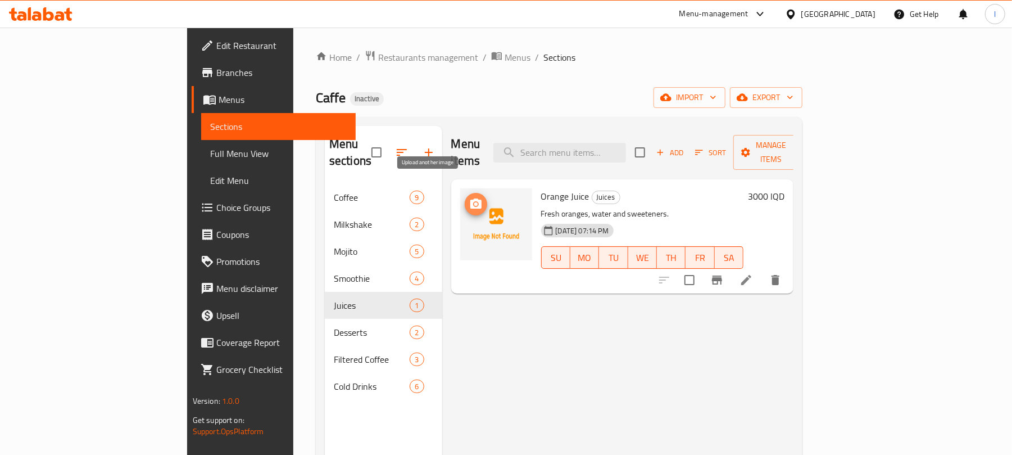
click at [469, 197] on icon "upload picture" at bounding box center [475, 203] width 13 height 13
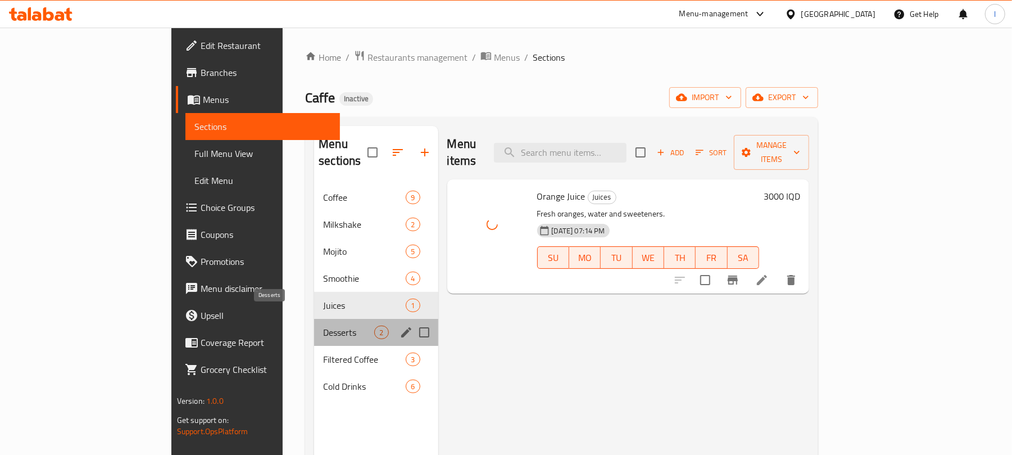
click at [323, 325] on span "Desserts" at bounding box center [348, 331] width 51 height 13
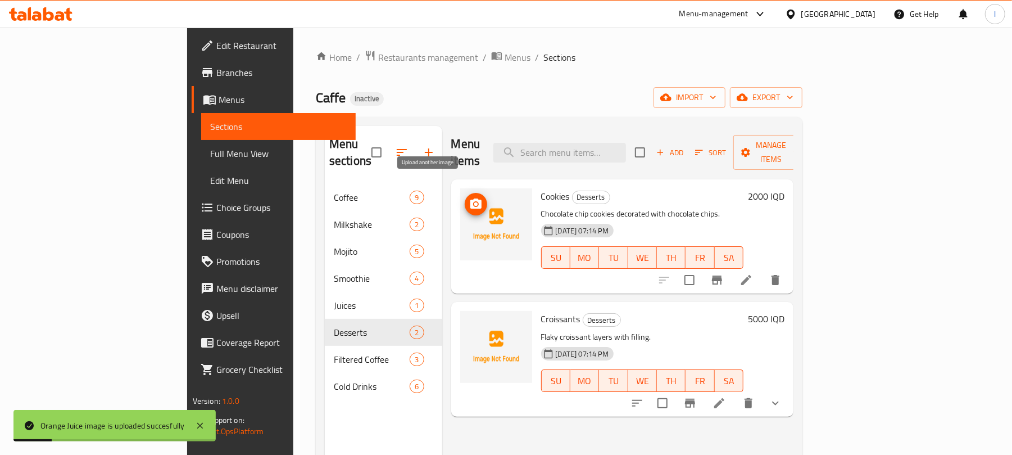
click at [465, 197] on span "upload picture" at bounding box center [476, 203] width 22 height 13
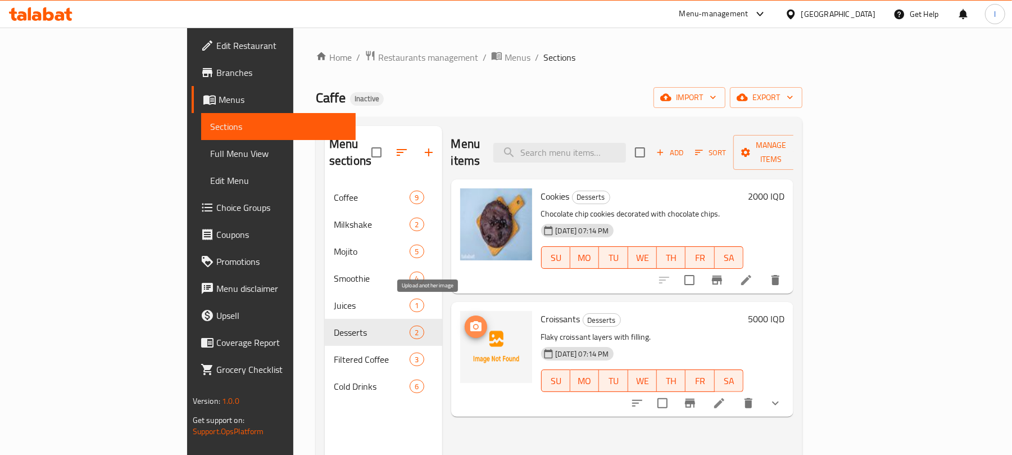
click at [465, 320] on span "upload picture" at bounding box center [476, 326] width 22 height 13
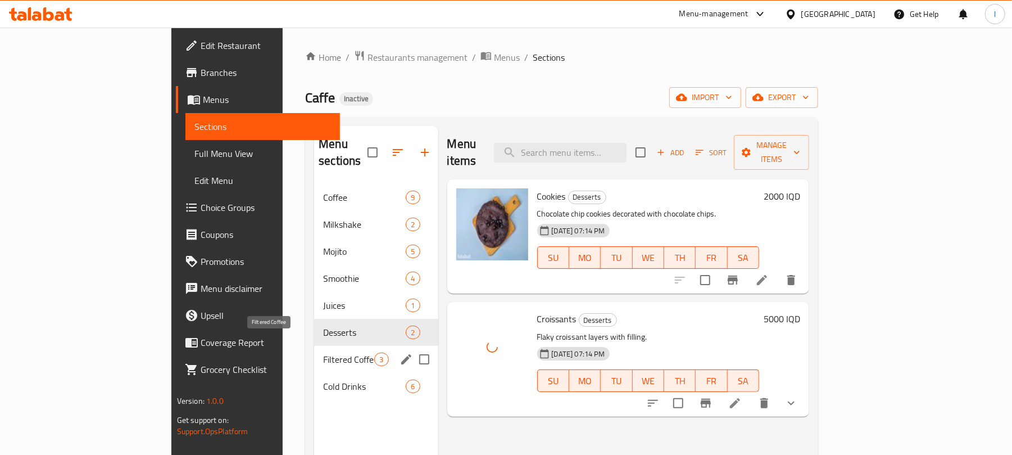
click at [323, 352] on span "Filtered Coffee" at bounding box center [348, 358] width 51 height 13
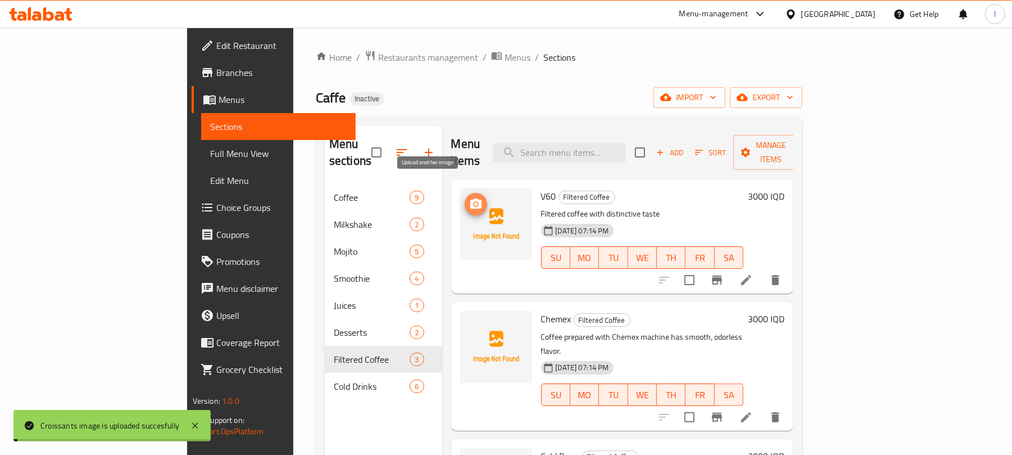
click at [469, 197] on icon "upload picture" at bounding box center [475, 203] width 13 height 13
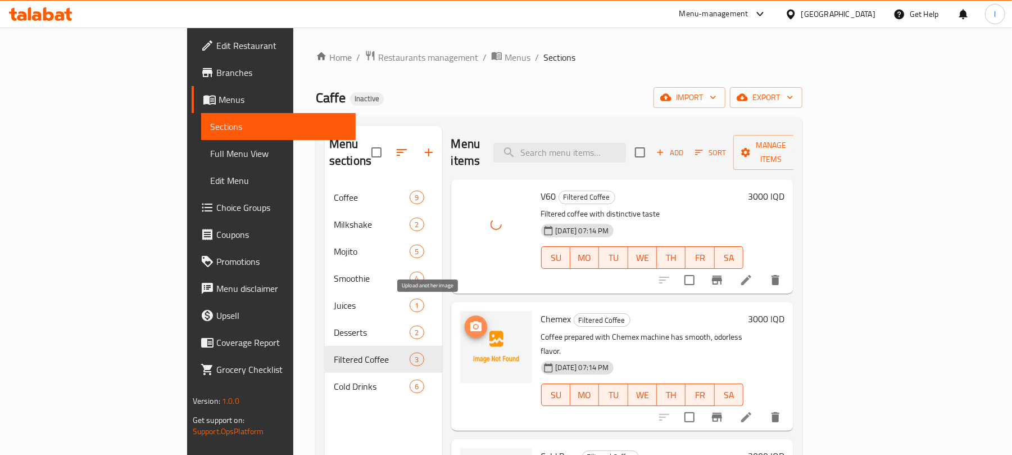
click at [470, 321] on icon "upload picture" at bounding box center [475, 326] width 11 height 10
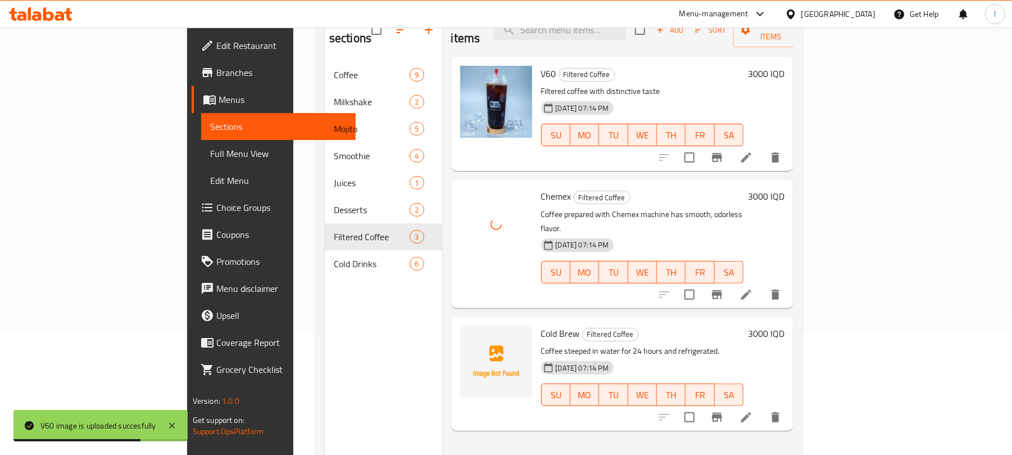
scroll to position [158, 0]
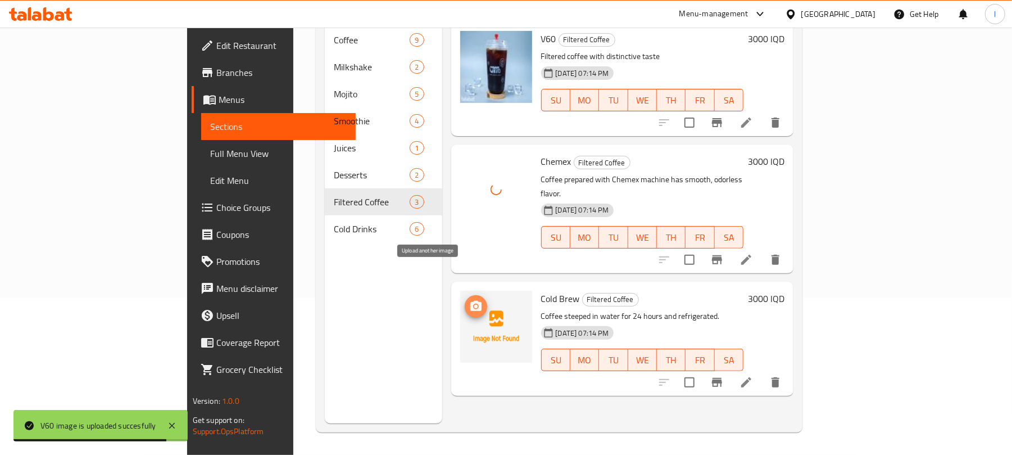
click at [469, 300] on icon "upload picture" at bounding box center [475, 306] width 13 height 13
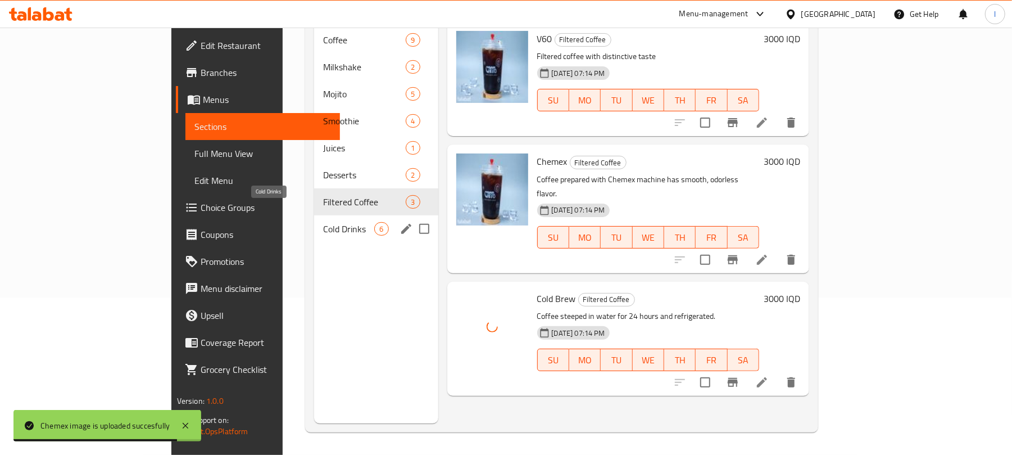
click at [323, 222] on span "Cold Drinks" at bounding box center [348, 228] width 51 height 13
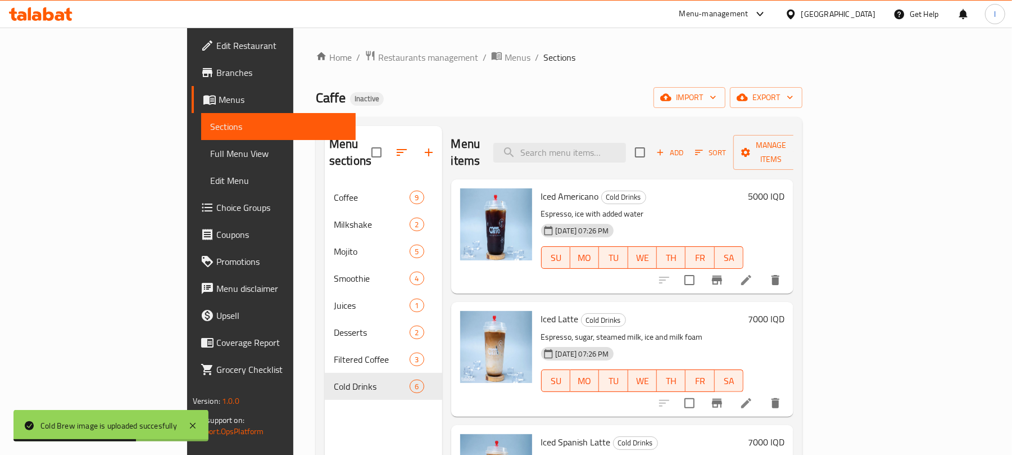
click at [210, 147] on span "Full Menu View" at bounding box center [278, 153] width 137 height 13
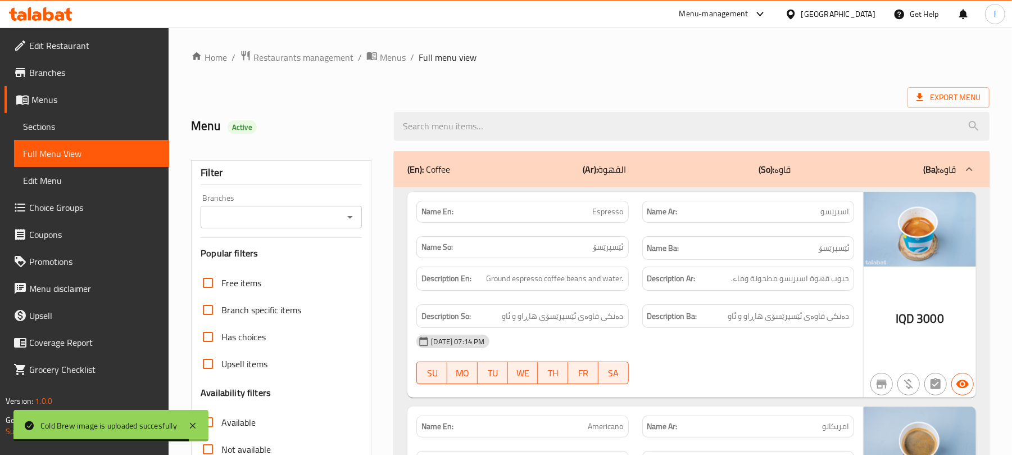
click at [348, 221] on icon "Open" at bounding box center [349, 216] width 13 height 13
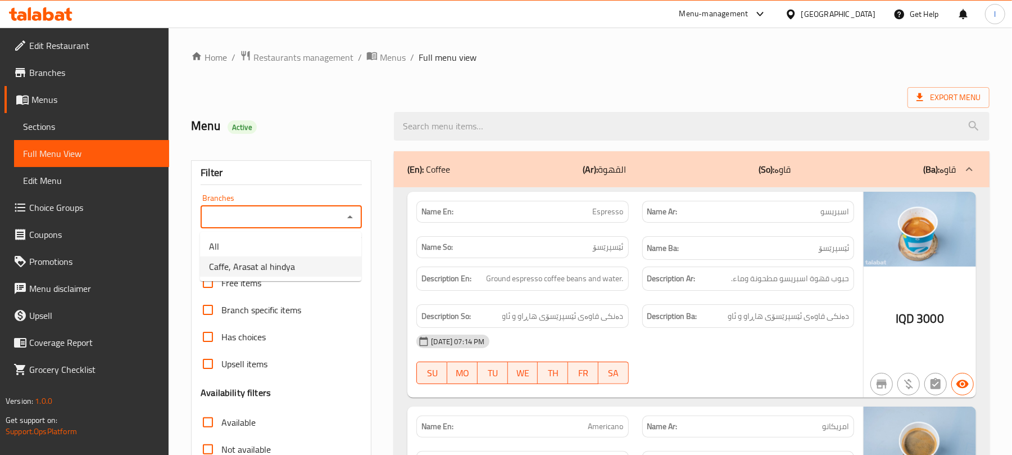
click at [286, 262] on span "Caffe, Arasat al hindya" at bounding box center [252, 266] width 86 height 13
type input "Caffe, Arasat al hindya"
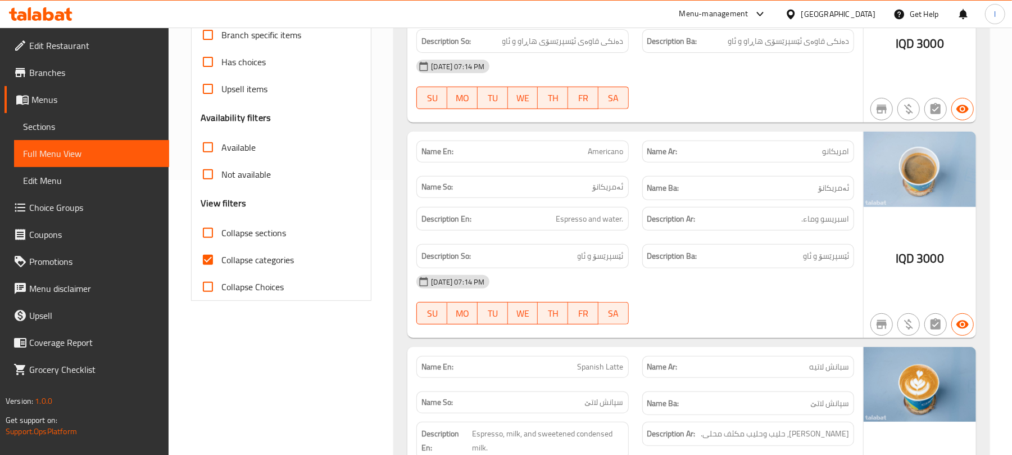
click at [209, 250] on input "Collapse categories" at bounding box center [207, 259] width 27 height 27
checkbox input "false"
click at [214, 237] on input "Collapse sections" at bounding box center [207, 232] width 27 height 27
checkbox input "true"
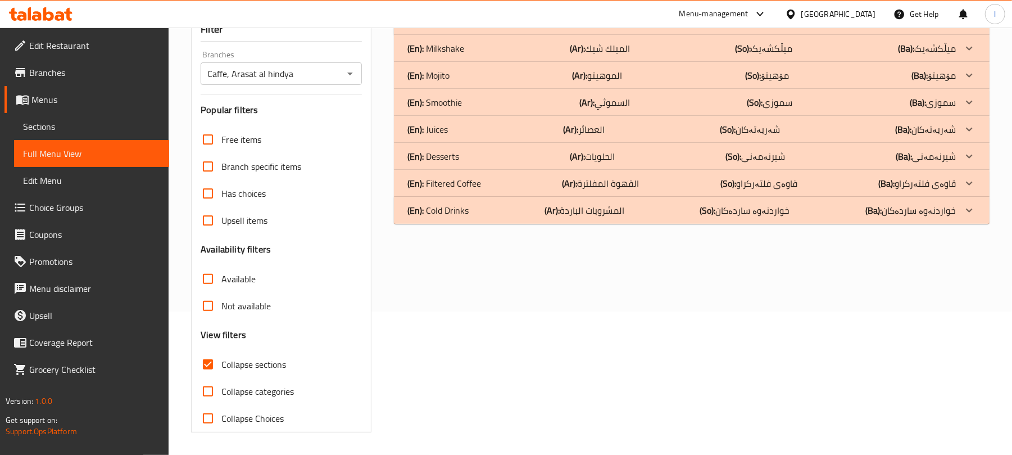
scroll to position [144, 0]
click at [470, 185] on p "(En): Filtered Coffee" at bounding box center [444, 182] width 74 height 13
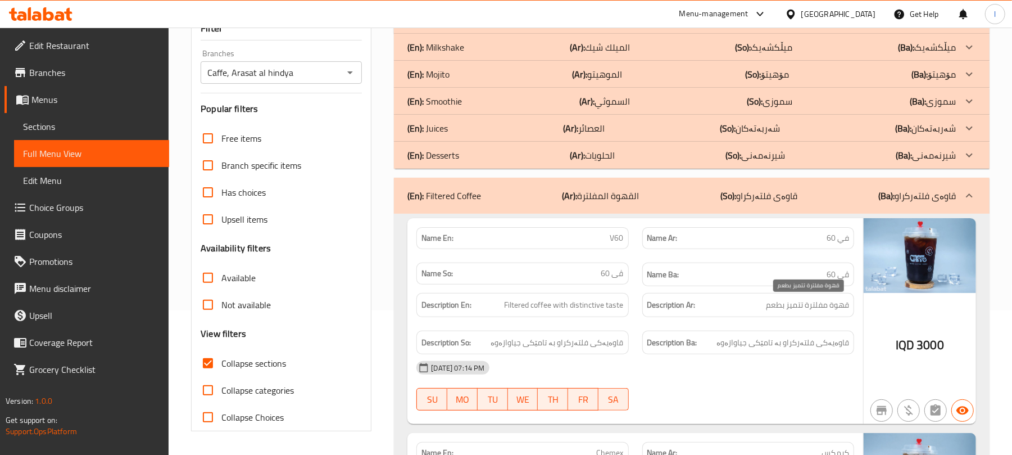
click at [807, 310] on span "قهوة مفلترة تتميز بطعم" at bounding box center [807, 305] width 83 height 14
copy span "قهوة مفلترة تتميز بطعم"
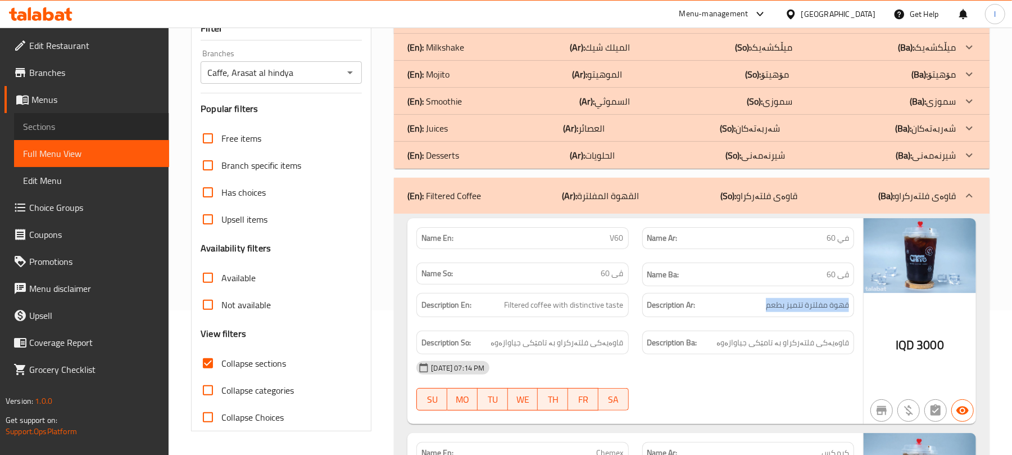
click at [56, 126] on span "Sections" at bounding box center [91, 126] width 137 height 13
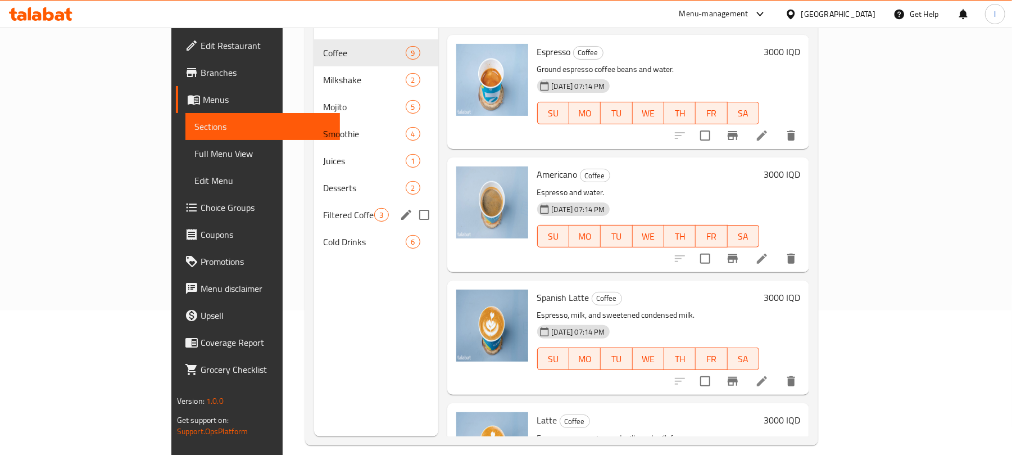
click at [323, 208] on span "Filtered Coffee" at bounding box center [348, 214] width 51 height 13
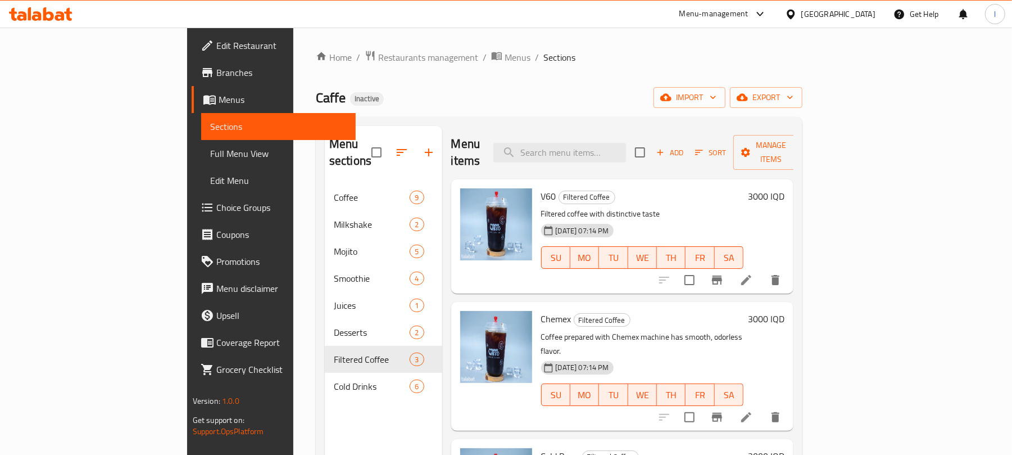
click at [753, 273] on icon at bounding box center [746, 279] width 13 height 13
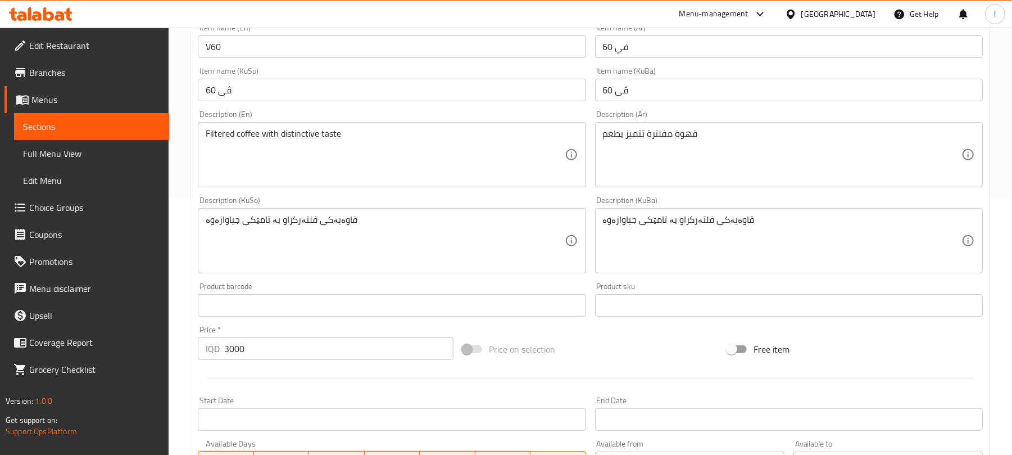
scroll to position [275, 0]
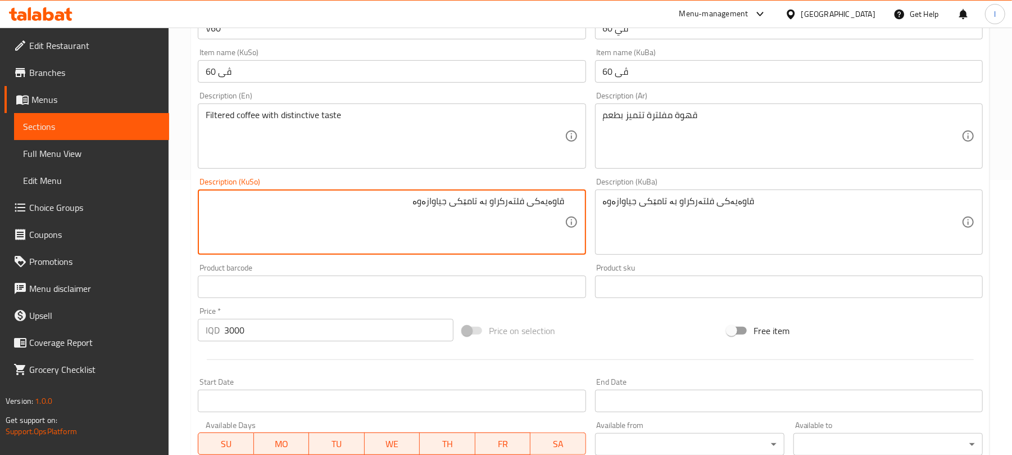
drag, startPoint x: 491, startPoint y: 207, endPoint x: 340, endPoint y: 202, distance: 151.3
click at [345, 203] on textarea "قاوەیەکی فلتەرکراو بە تامێکی جیاوازەوە" at bounding box center [385, 222] width 359 height 53
type textarea "قاوەیەکی فلتەرکراو"
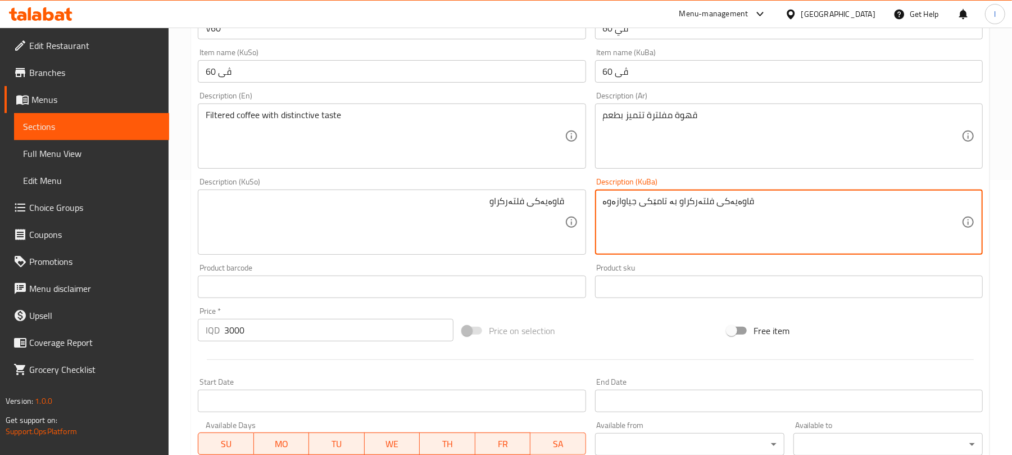
drag, startPoint x: 670, startPoint y: 208, endPoint x: 540, endPoint y: 189, distance: 132.3
type textarea "قاوەیەکی فلتەرکراو"
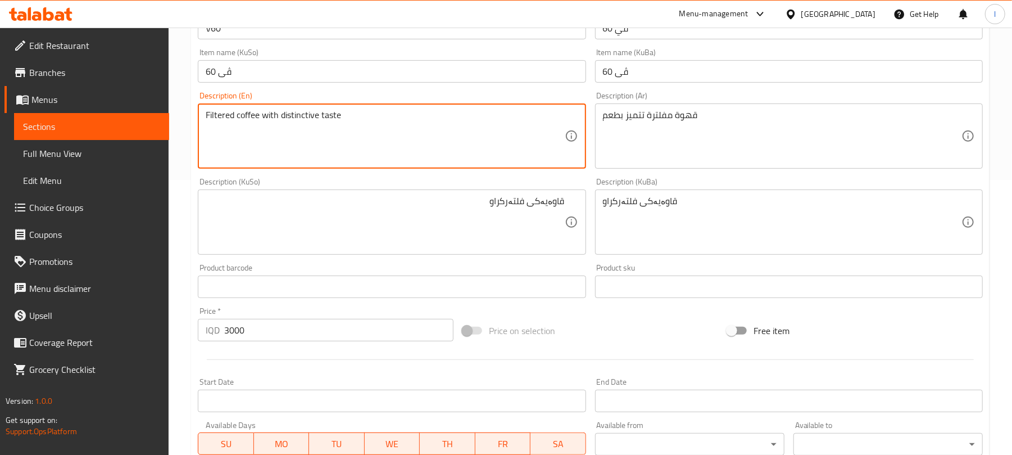
drag, startPoint x: 263, startPoint y: 117, endPoint x: 441, endPoint y: 123, distance: 178.2
type textarea "Filtered coffee"
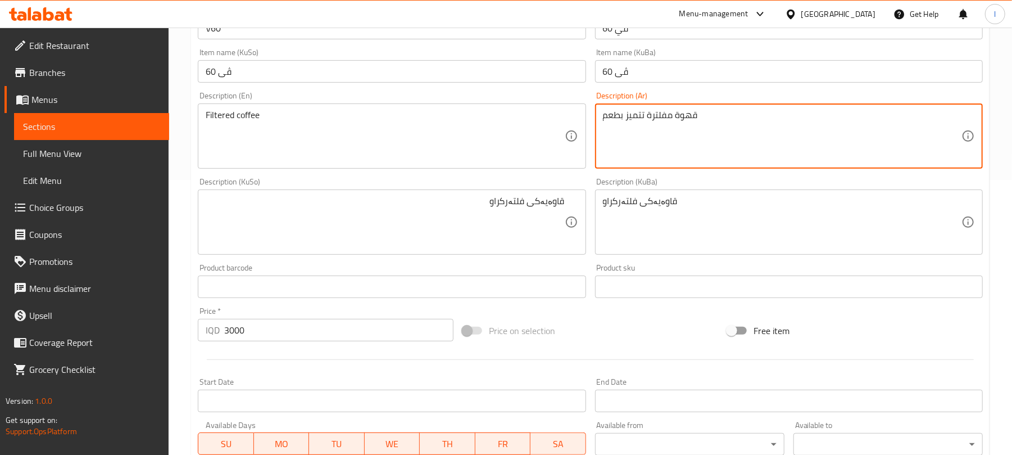
drag, startPoint x: 646, startPoint y: 113, endPoint x: 565, endPoint y: 111, distance: 80.9
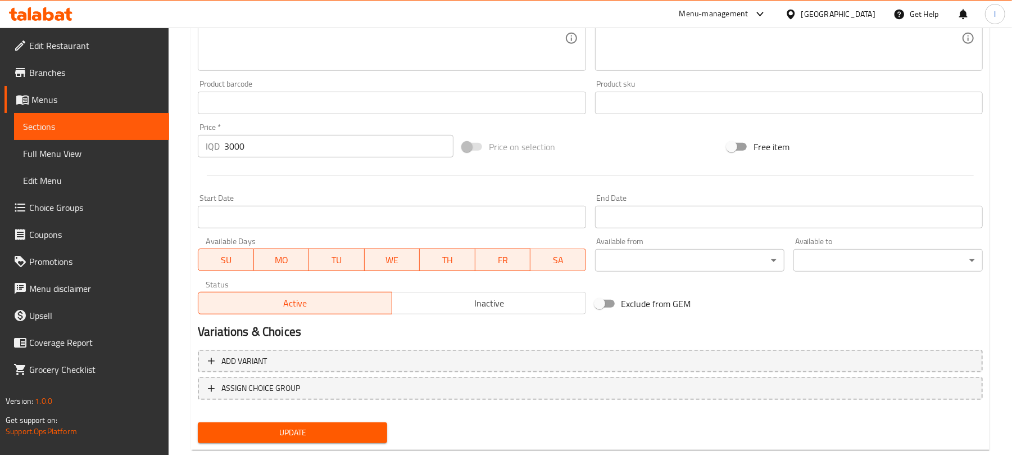
scroll to position [484, 0]
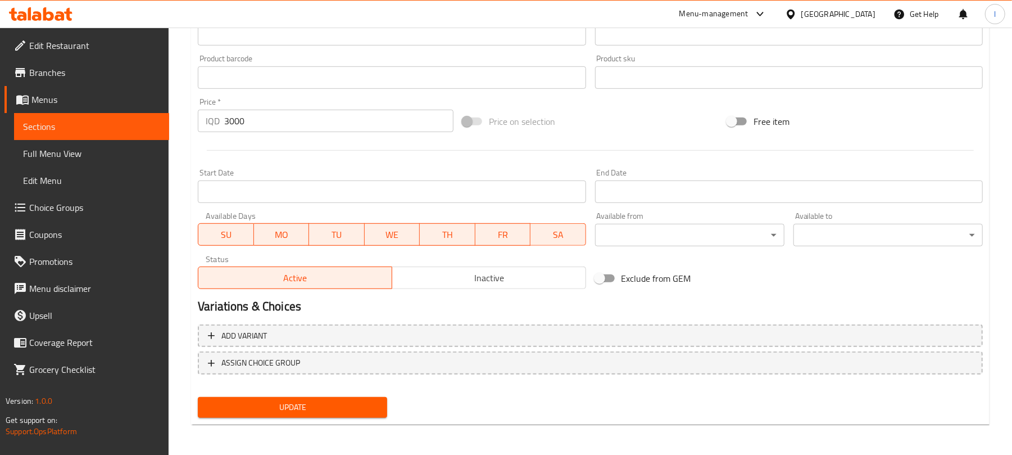
type textarea "قهوة مفلترة"
click at [343, 405] on span "Update" at bounding box center [292, 407] width 171 height 14
click at [198, 397] on button "Update" at bounding box center [292, 407] width 189 height 21
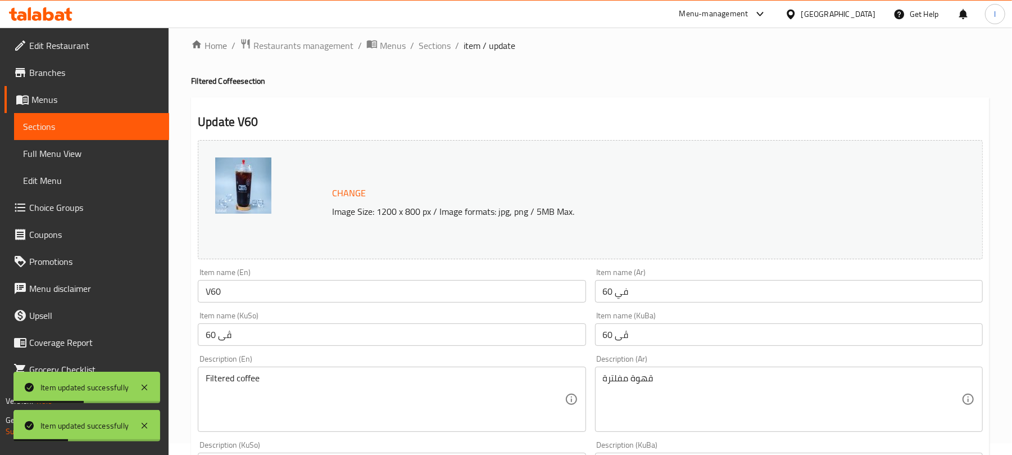
scroll to position [0, 0]
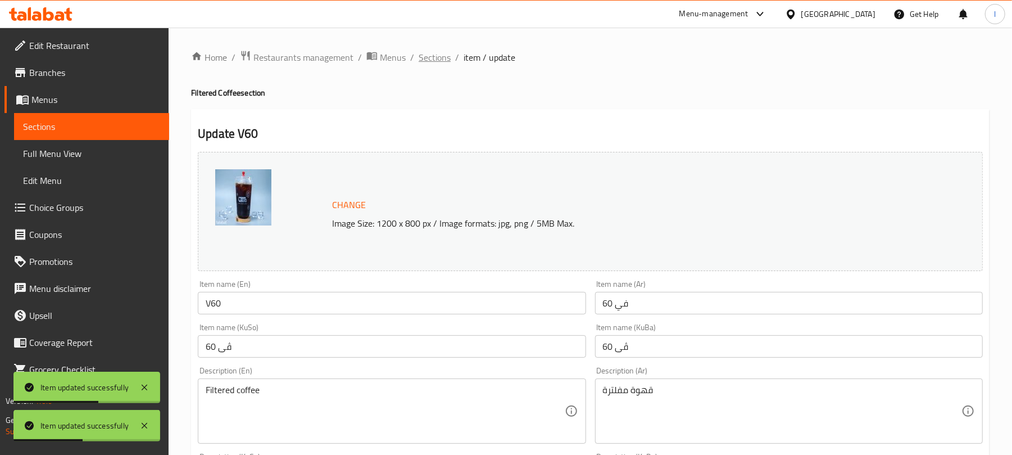
click at [434, 58] on span "Sections" at bounding box center [435, 57] width 32 height 13
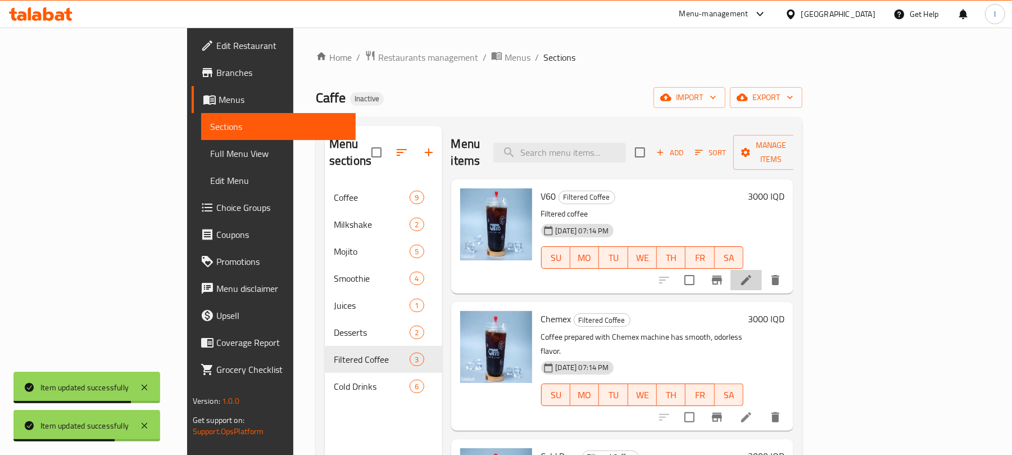
click at [762, 270] on li at bounding box center [746, 280] width 31 height 20
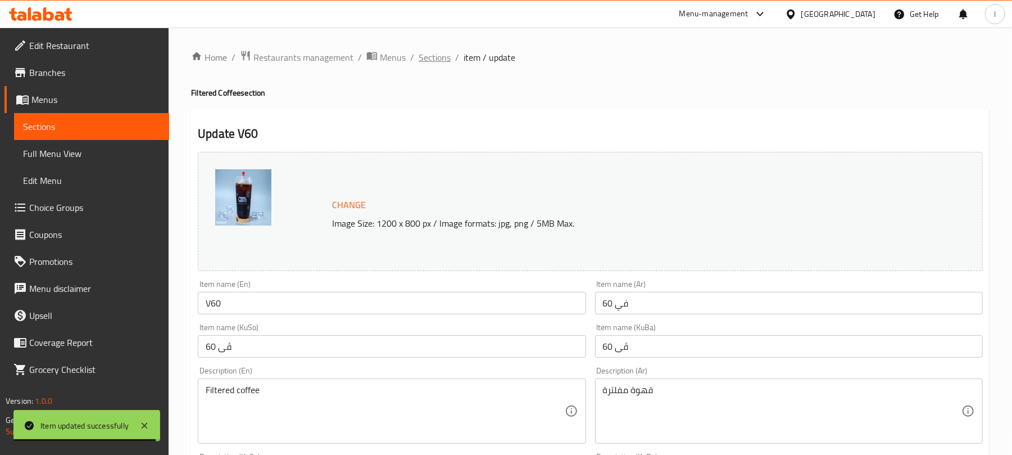
click at [428, 57] on span "Sections" at bounding box center [435, 57] width 32 height 13
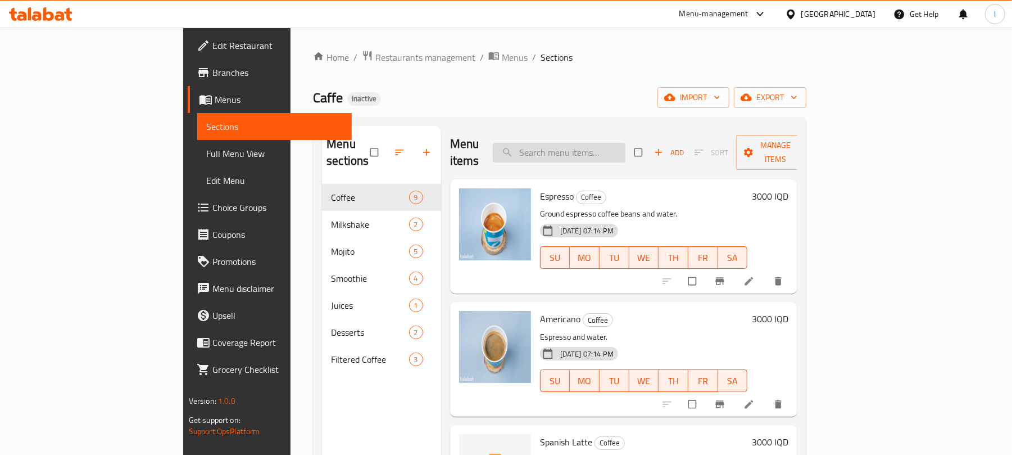
click at [604, 143] on input "search" at bounding box center [559, 153] width 133 height 20
paste input "Cookies"
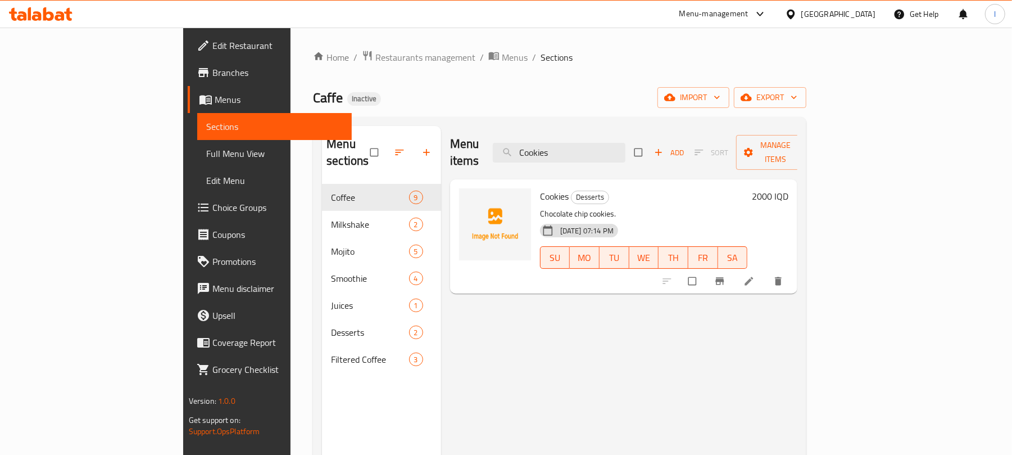
type input "Cookies"
click at [755, 275] on icon at bounding box center [749, 280] width 11 height 11
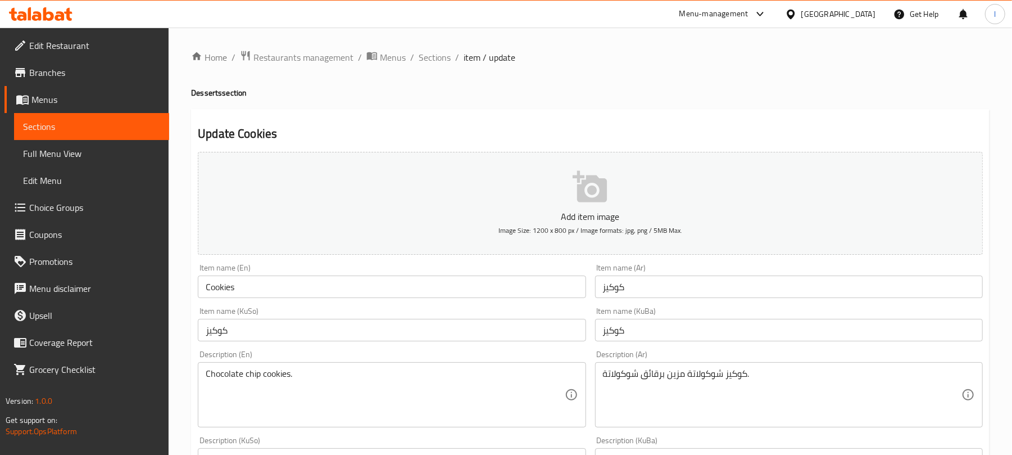
click at [680, 367] on div "كوكيز شوكولاتة مزين برقائق شوكولاتة. Description (Ar)" at bounding box center [789, 394] width 388 height 65
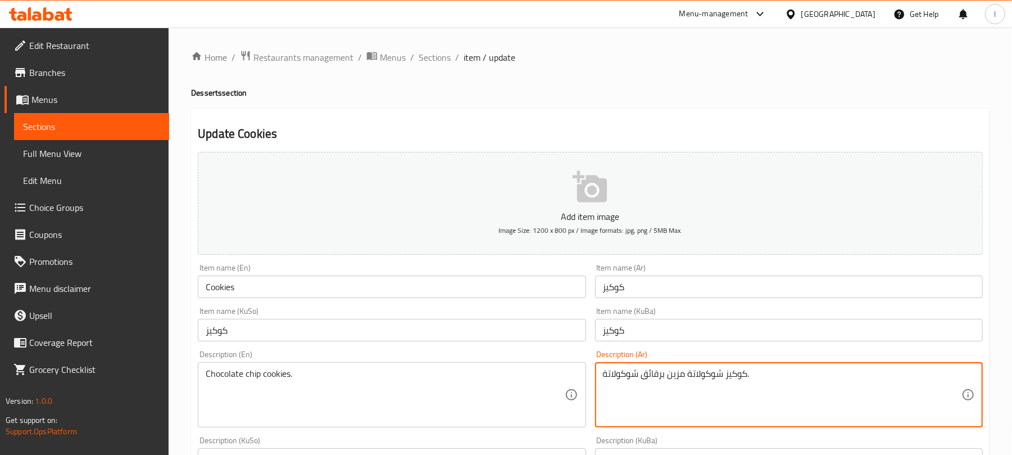
click at [687, 384] on textarea "كوكيز شوكولاتة مزين برقائق شوكولاتة." at bounding box center [782, 394] width 359 height 53
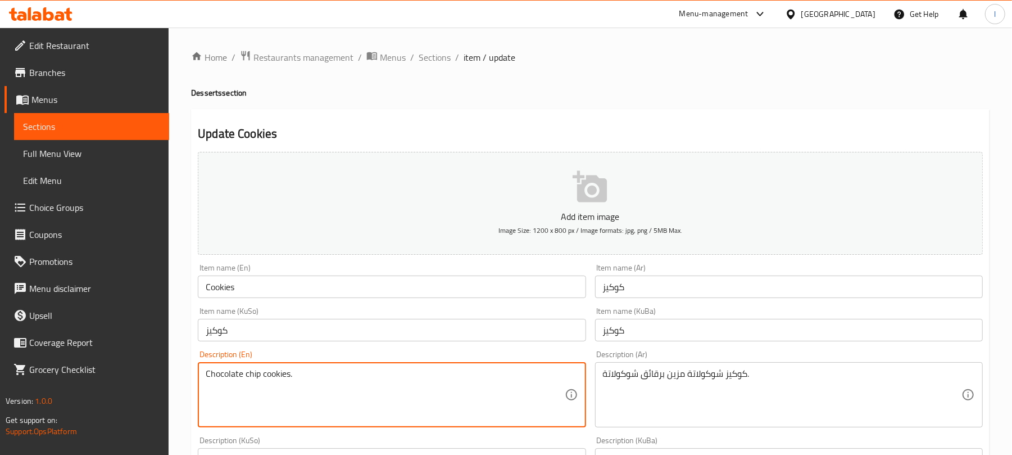
drag, startPoint x: 297, startPoint y: 374, endPoint x: 78, endPoint y: 345, distance: 221.1
paste textarea "topped with chocolate chips"
drag, startPoint x: 320, startPoint y: 377, endPoint x: 293, endPoint y: 383, distance: 27.7
click at [293, 383] on textarea "Chocolate chip cookies topped with chocolate chips." at bounding box center [385, 394] width 359 height 53
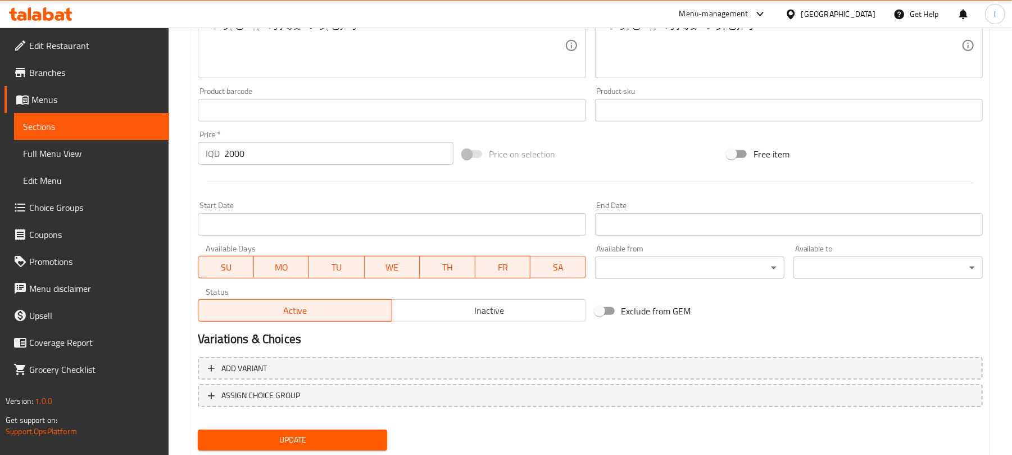
scroll to position [468, 0]
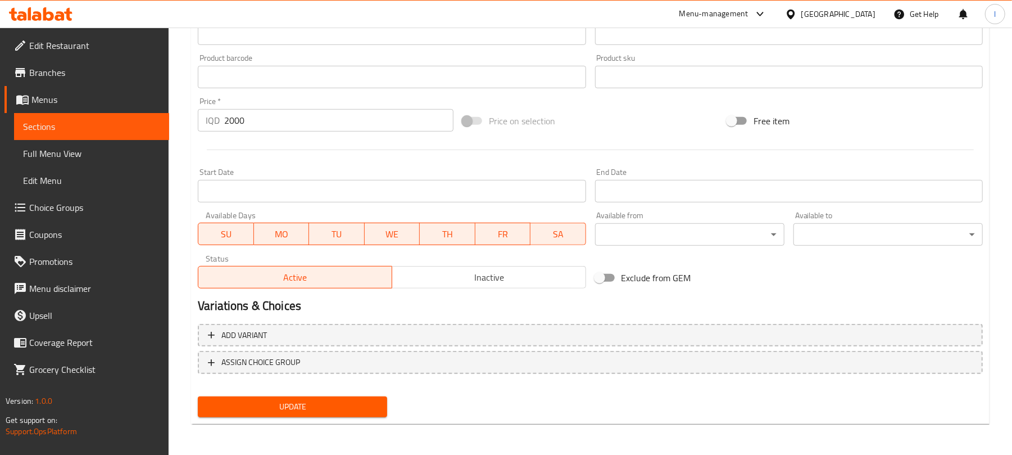
type textarea "Chocolate chip cookies decorated with chocolate chips."
click at [309, 409] on span "Update" at bounding box center [292, 407] width 171 height 14
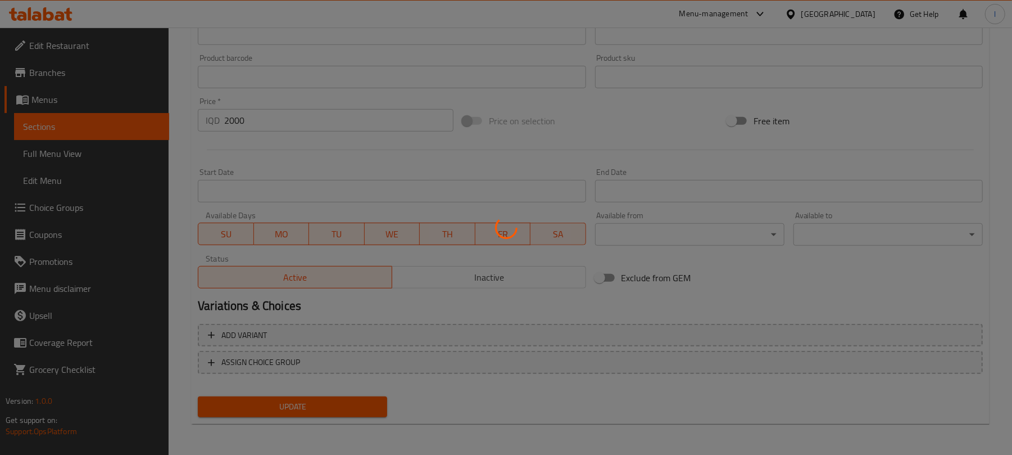
scroll to position [0, 0]
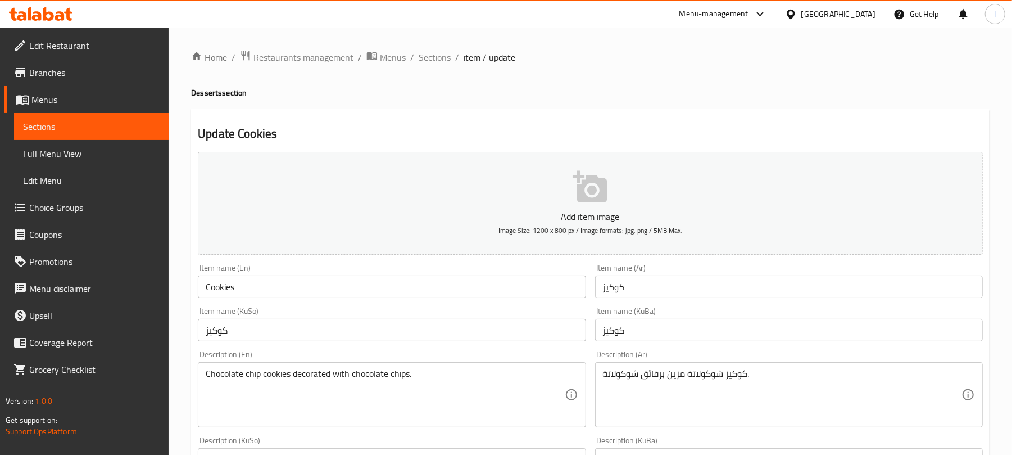
click at [450, 52] on ol "Home / Restaurants management / Menus / Sections / item / update" at bounding box center [590, 57] width 799 height 15
click at [446, 54] on span "Sections" at bounding box center [435, 57] width 32 height 13
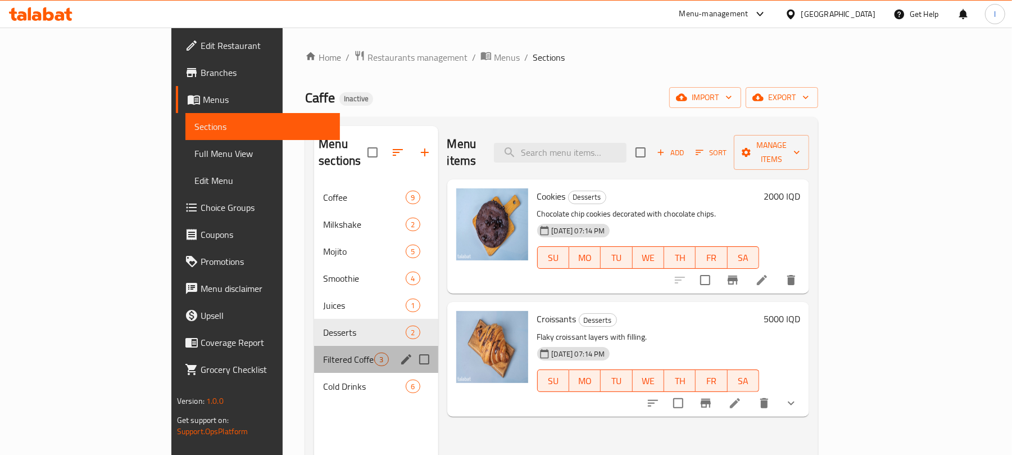
click at [314, 351] on div "Filtered Coffee 3" at bounding box center [376, 359] width 124 height 27
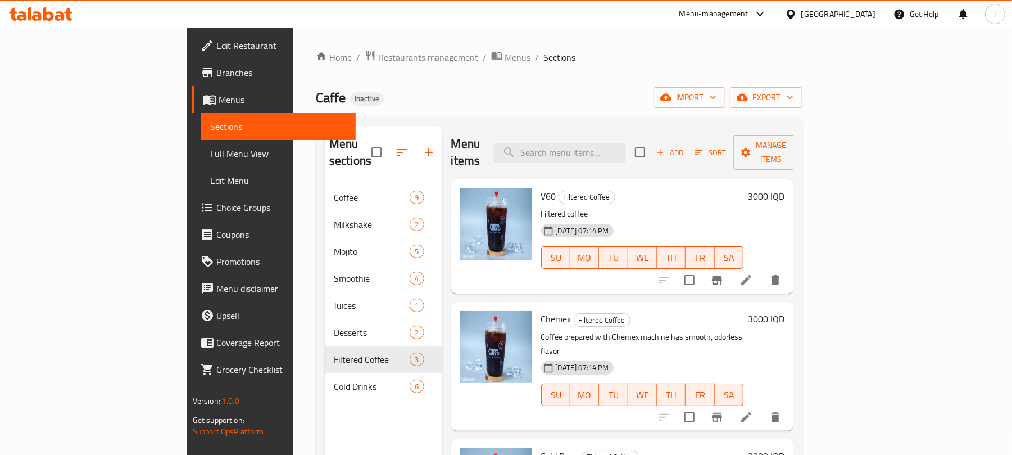
click at [210, 153] on span "Full Menu View" at bounding box center [278, 153] width 137 height 13
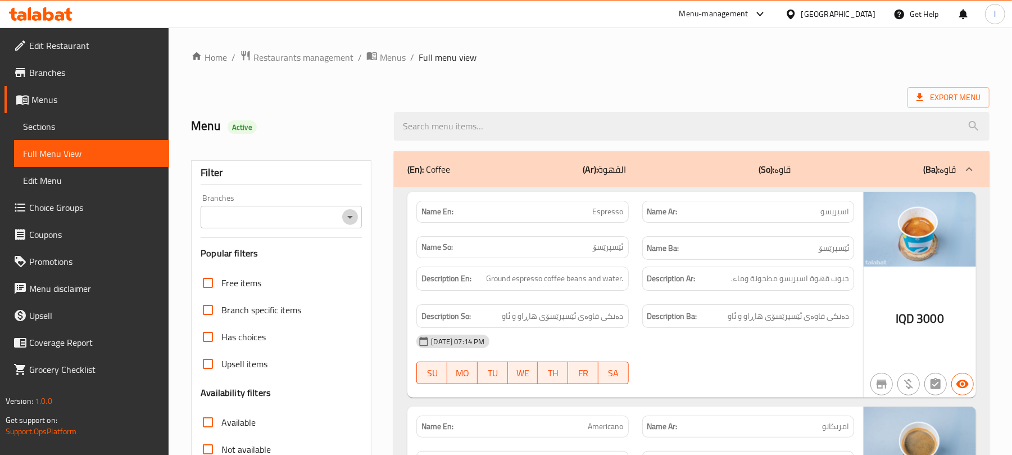
click at [351, 221] on icon "Open" at bounding box center [349, 216] width 13 height 13
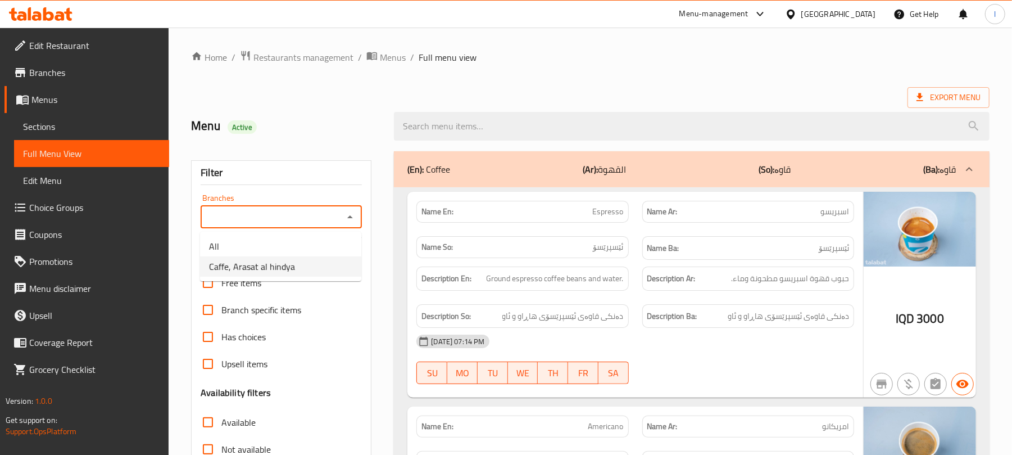
click at [294, 269] on li "Caffe, Arasat al hindya" at bounding box center [280, 266] width 161 height 20
type input "Caffe, Arasat al hindya"
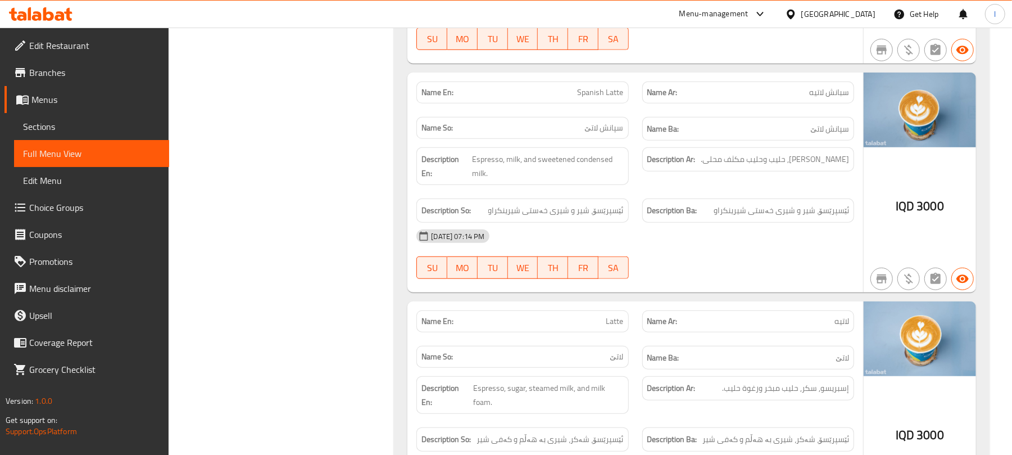
scroll to position [275, 0]
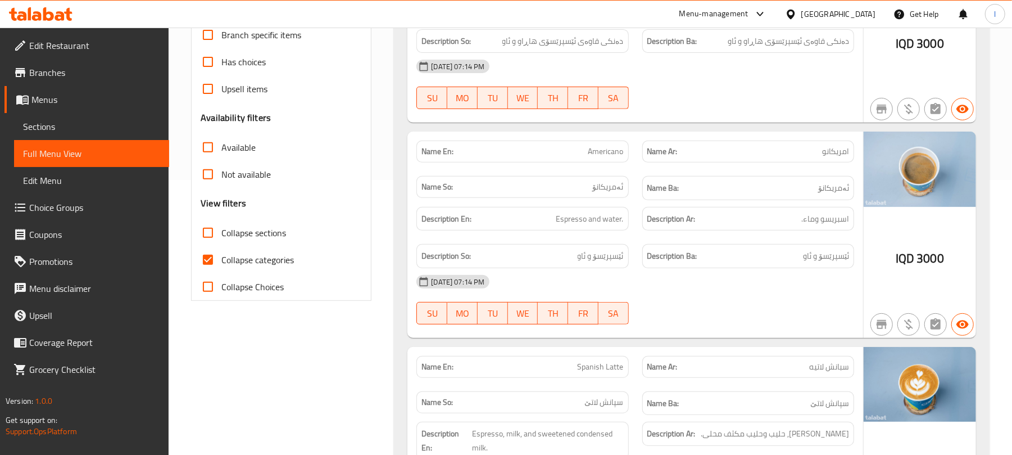
click at [206, 259] on input "Collapse categories" at bounding box center [207, 259] width 27 height 27
checkbox input "false"
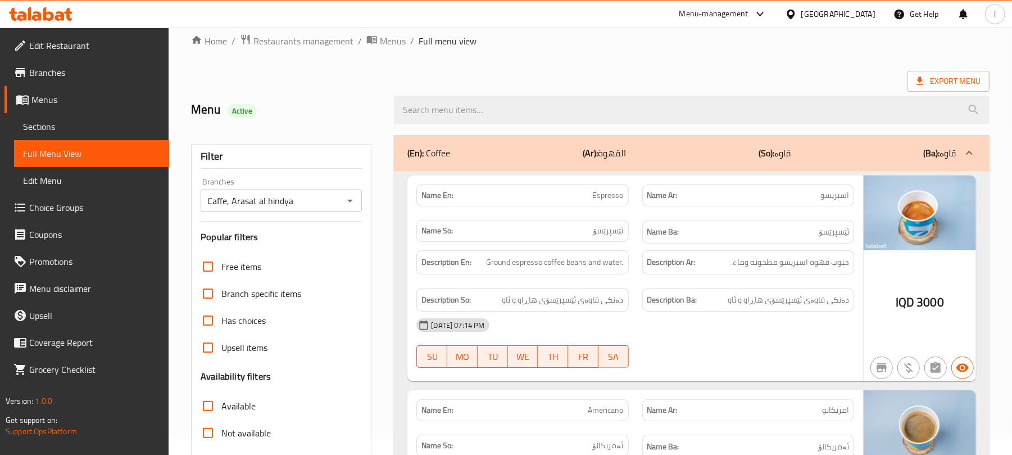
scroll to position [0, 0]
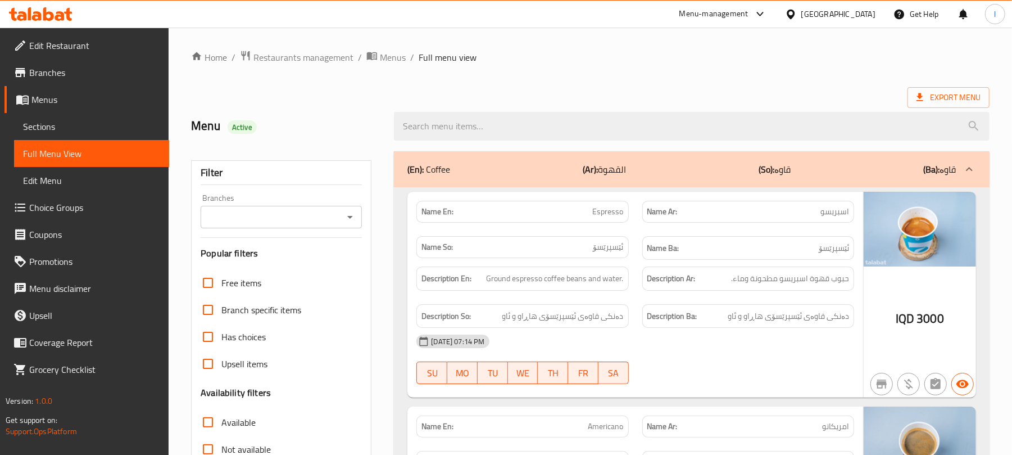
click at [345, 219] on icon "Open" at bounding box center [349, 216] width 13 height 13
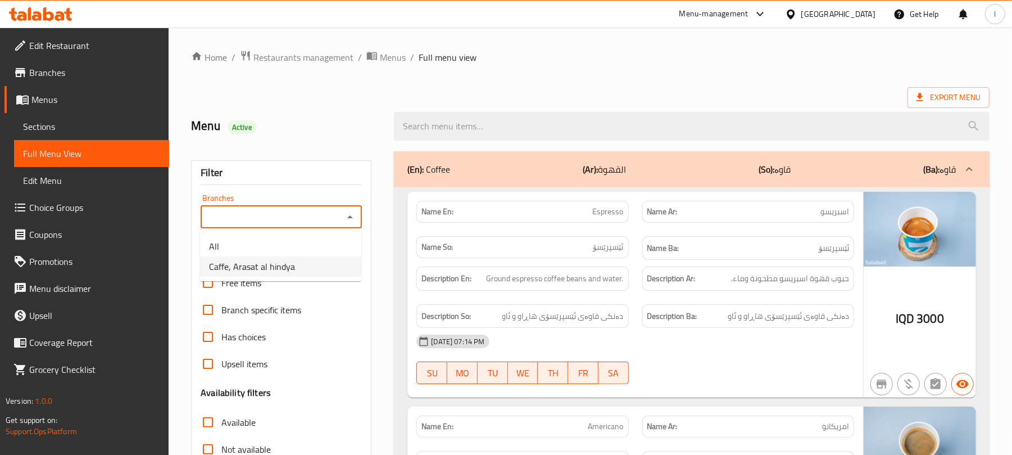
click at [289, 273] on span "Caffe, Arasat al hindya" at bounding box center [252, 266] width 86 height 13
type input "Caffe, Arasat al hindya"
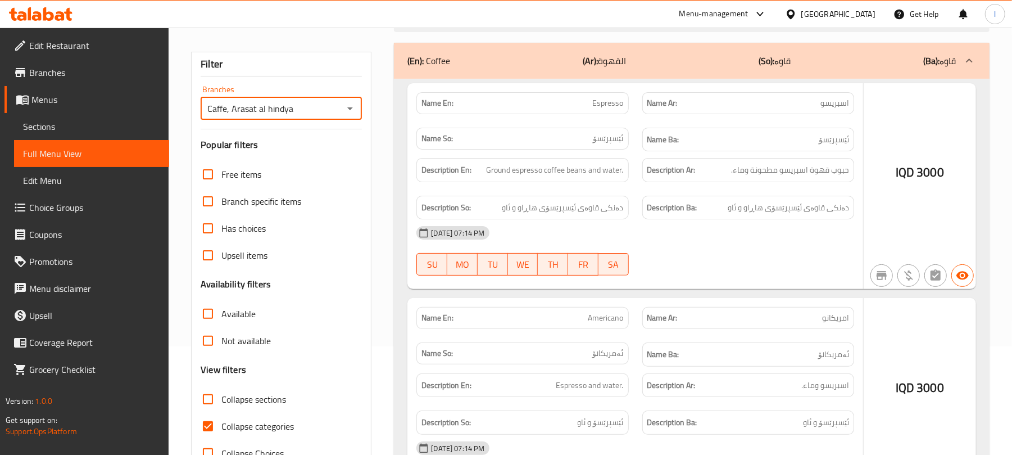
scroll to position [144, 0]
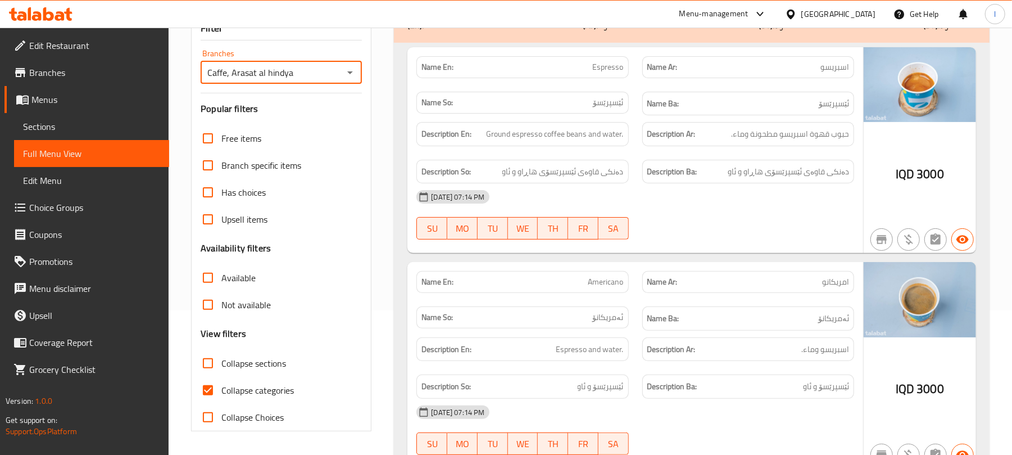
drag, startPoint x: 210, startPoint y: 395, endPoint x: 225, endPoint y: 391, distance: 15.5
click at [210, 396] on input "Collapse categories" at bounding box center [207, 390] width 27 height 27
checkbox input "false"
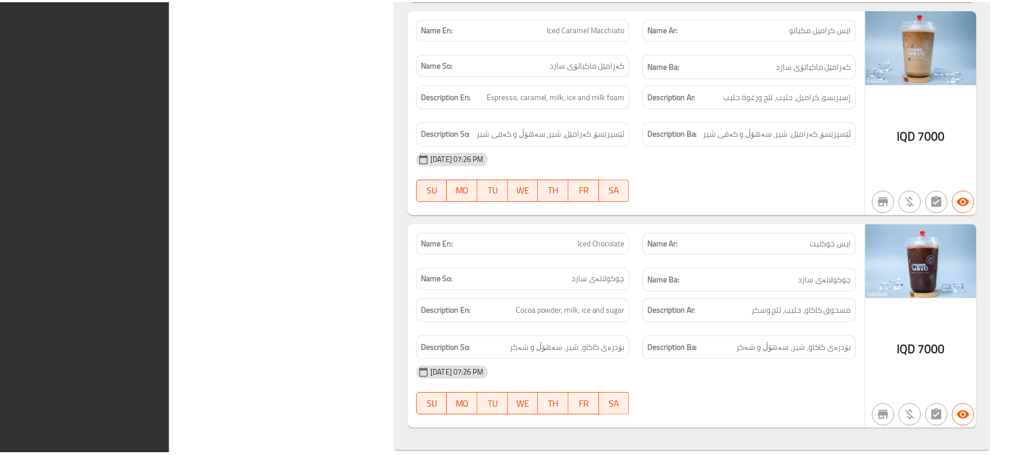
scroll to position [7533, 0]
